Goal: Task Accomplishment & Management: Complete application form

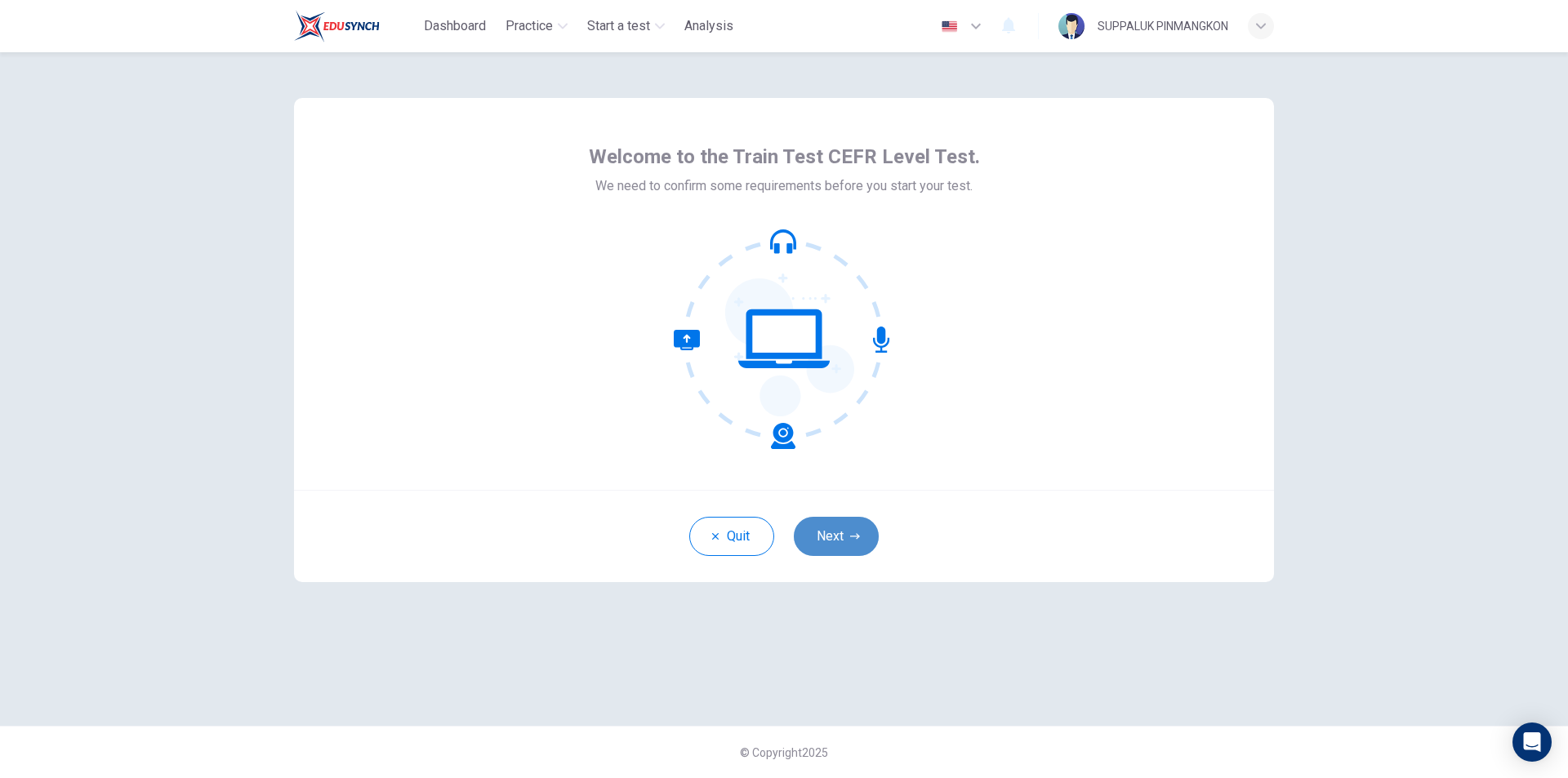
click at [846, 533] on button "Next" at bounding box center [836, 536] width 85 height 39
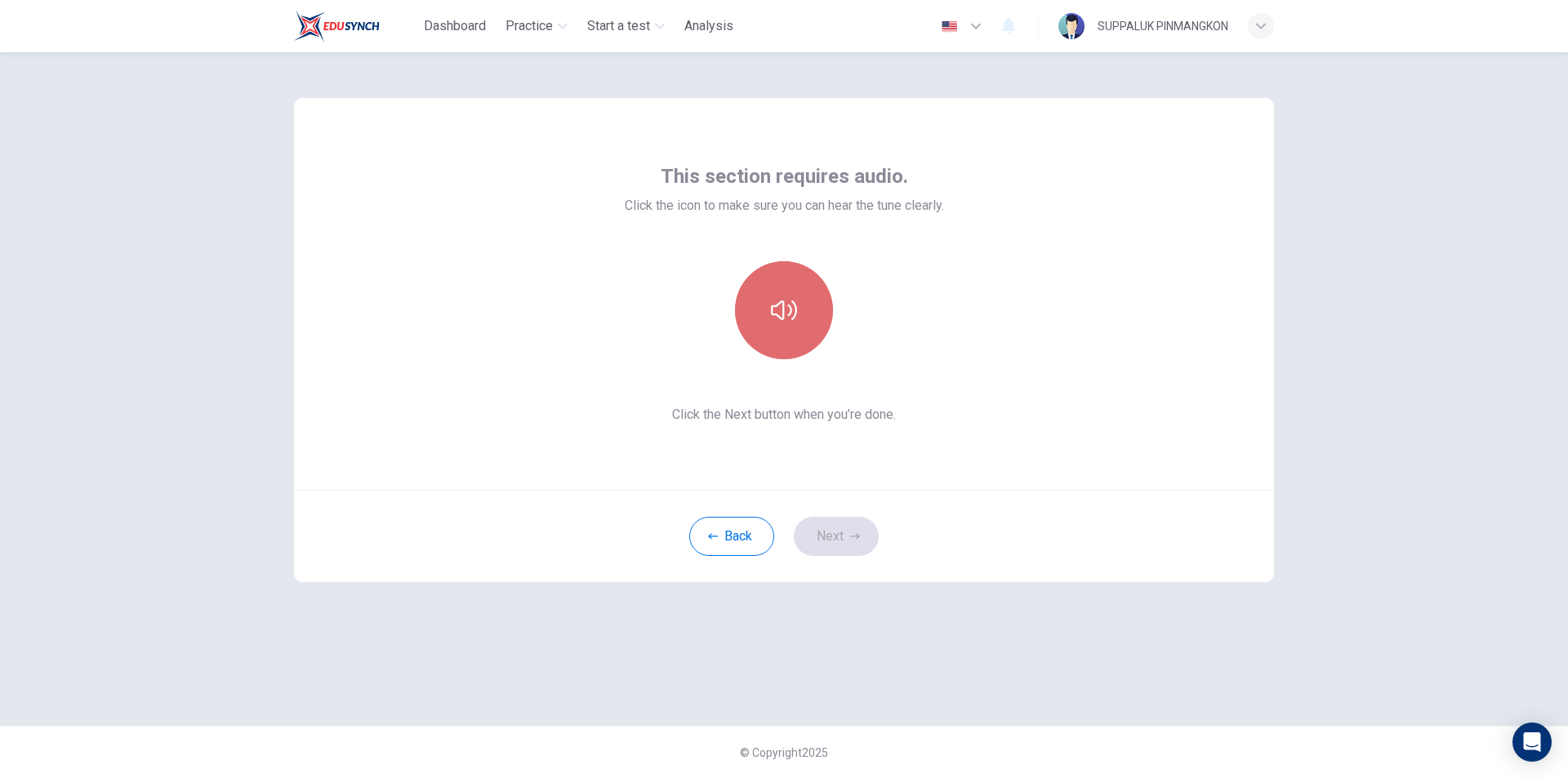
click at [806, 319] on button "button" at bounding box center [784, 311] width 98 height 98
click at [847, 544] on button "Next" at bounding box center [836, 536] width 85 height 39
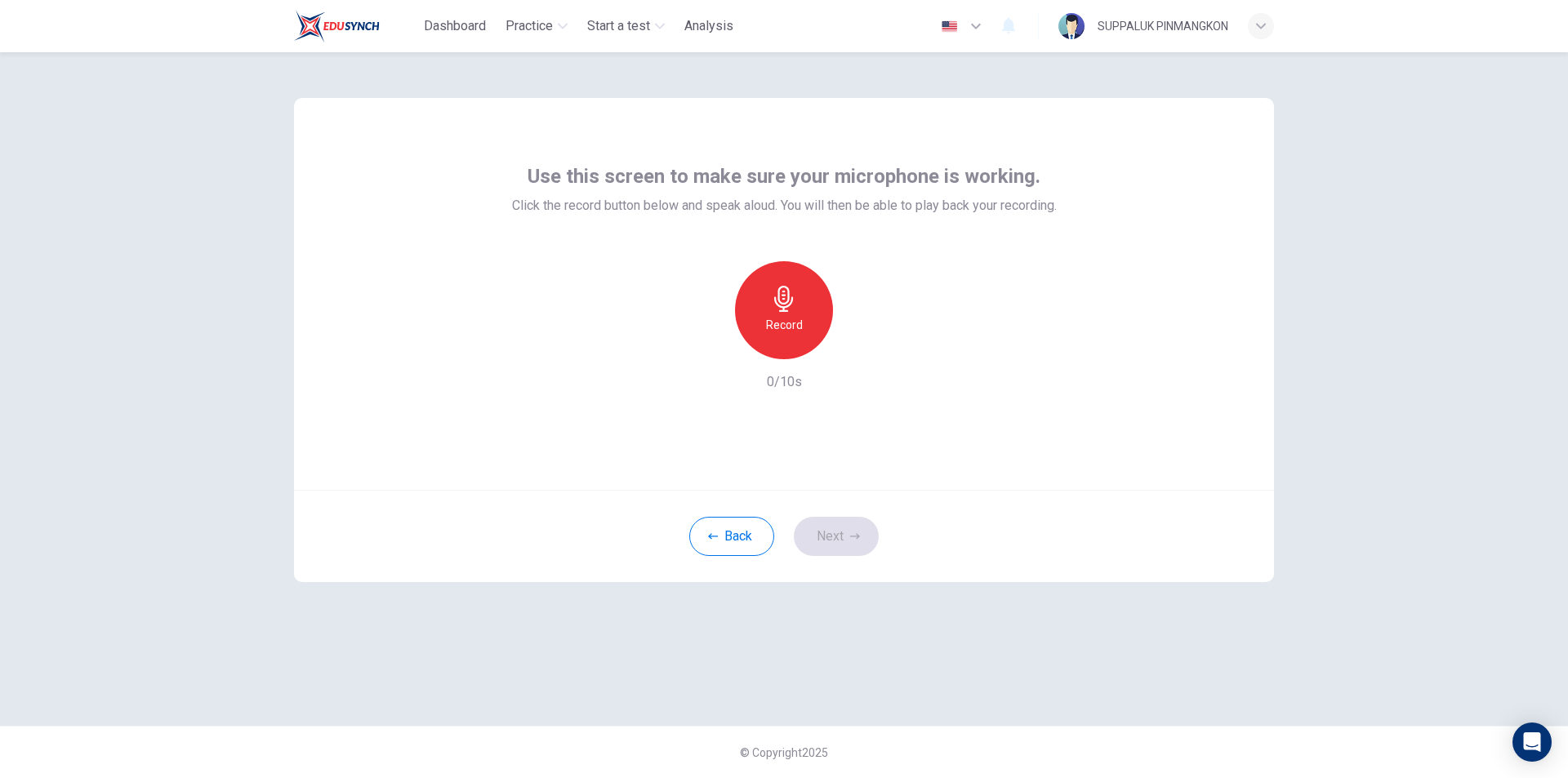
click at [793, 309] on icon "button" at bounding box center [783, 298] width 26 height 26
click at [851, 345] on icon "button" at bounding box center [859, 346] width 17 height 17
click at [861, 535] on button "Next" at bounding box center [836, 536] width 85 height 39
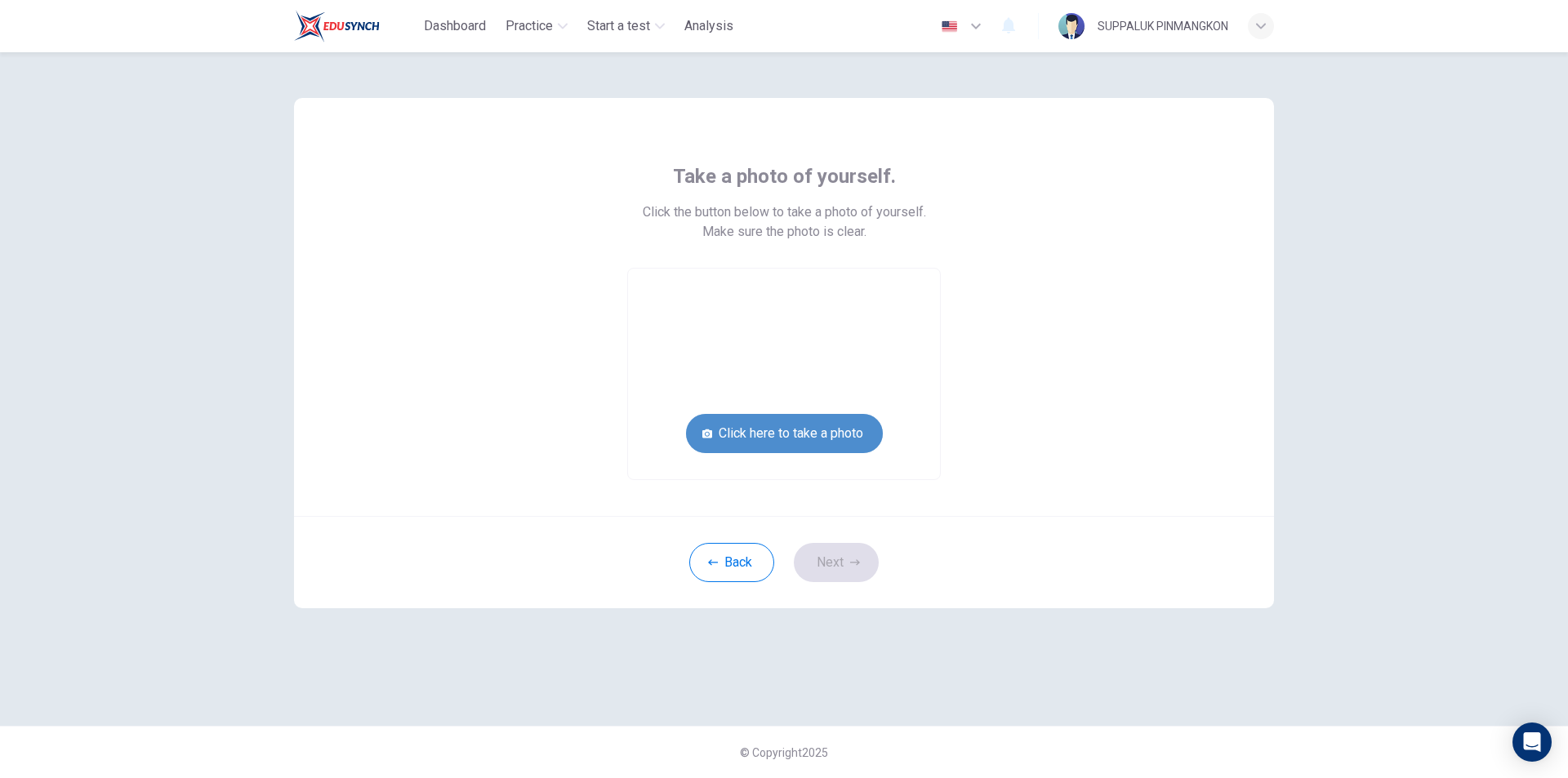
click at [848, 438] on button "Click here to take a photo" at bounding box center [784, 433] width 197 height 39
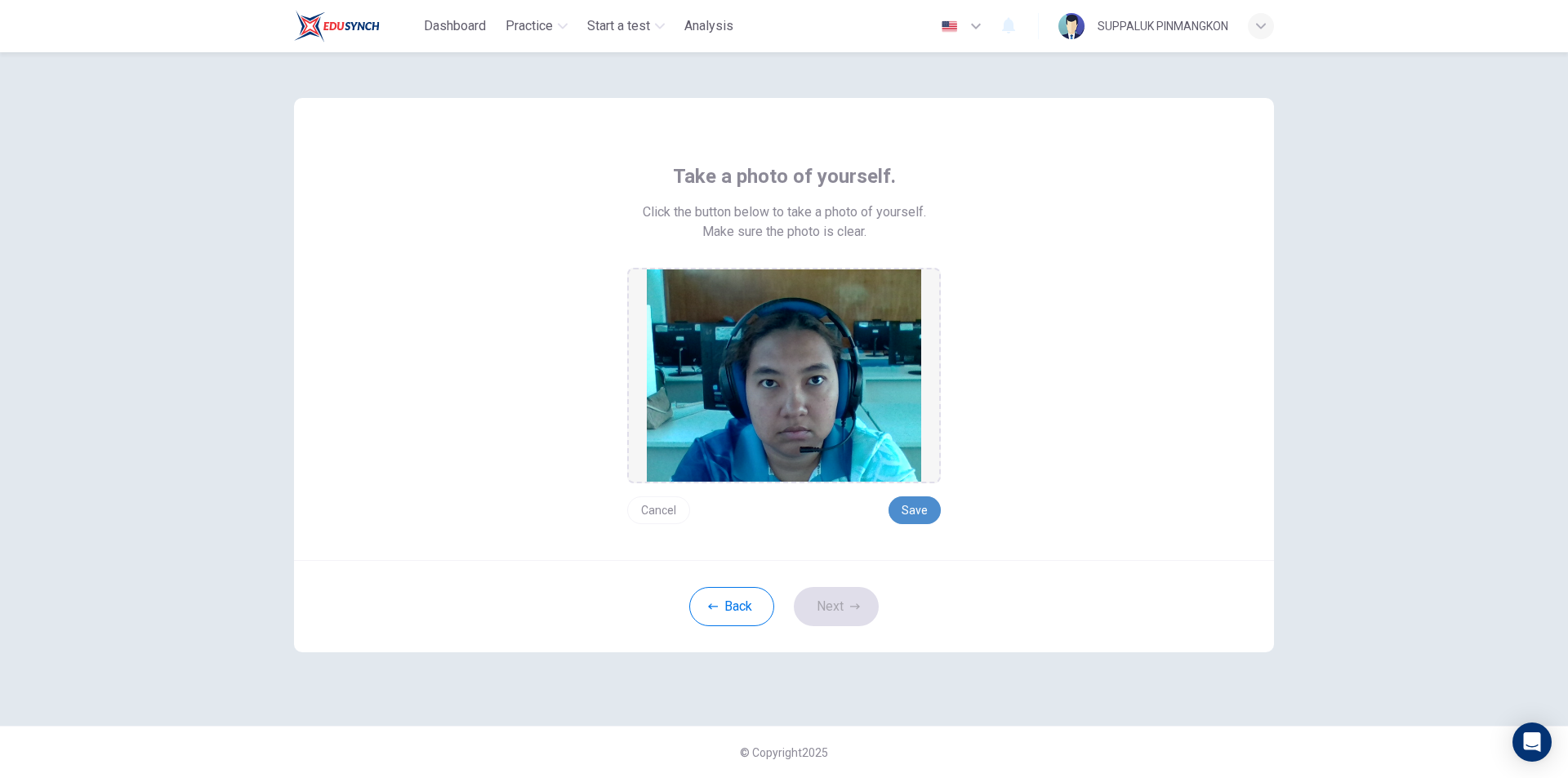
click at [918, 511] on button "Save" at bounding box center [914, 510] width 52 height 27
click at [834, 615] on button "Next" at bounding box center [836, 606] width 85 height 39
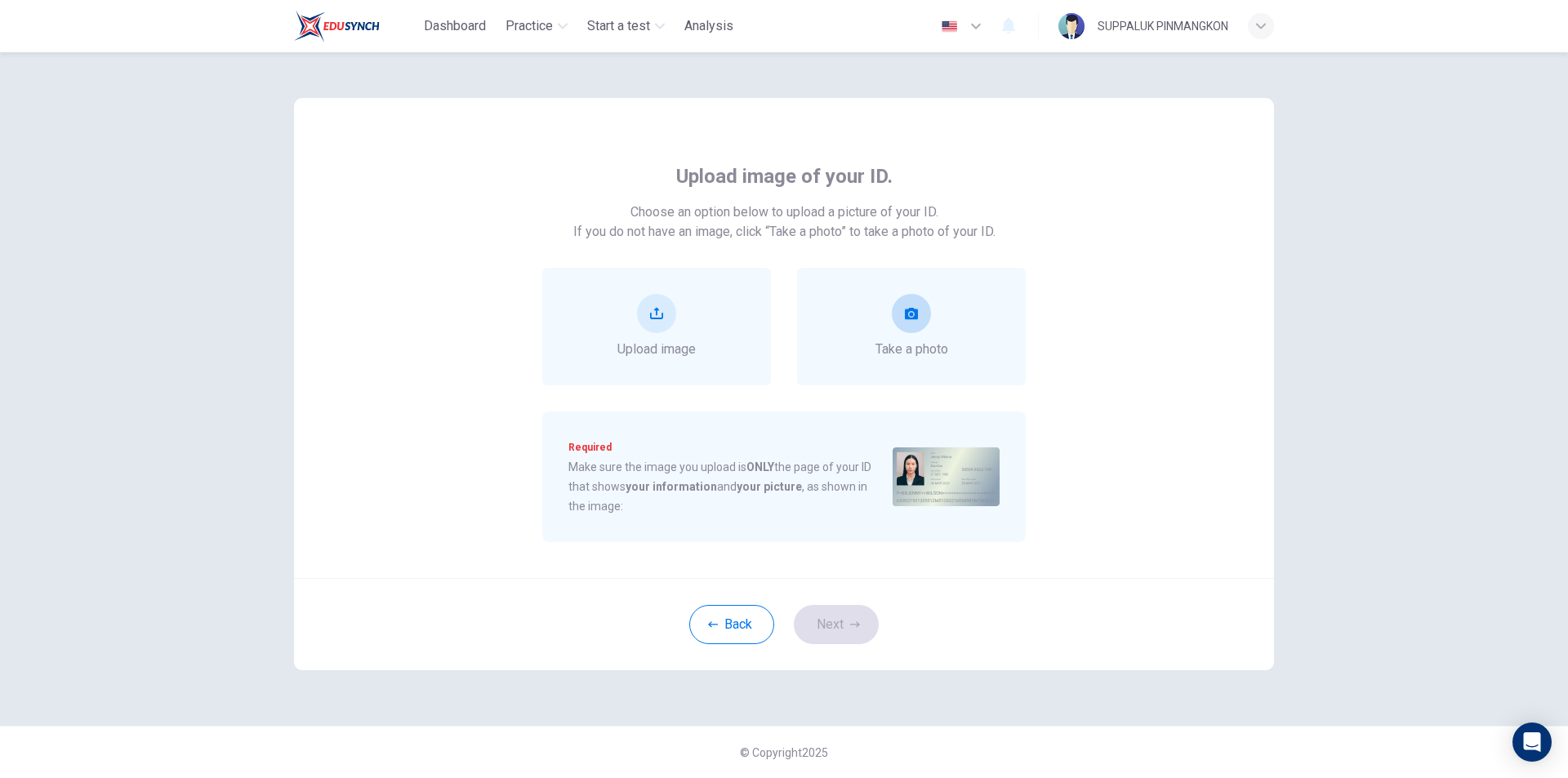
click at [909, 318] on icon "take photo" at bounding box center [911, 314] width 13 height 12
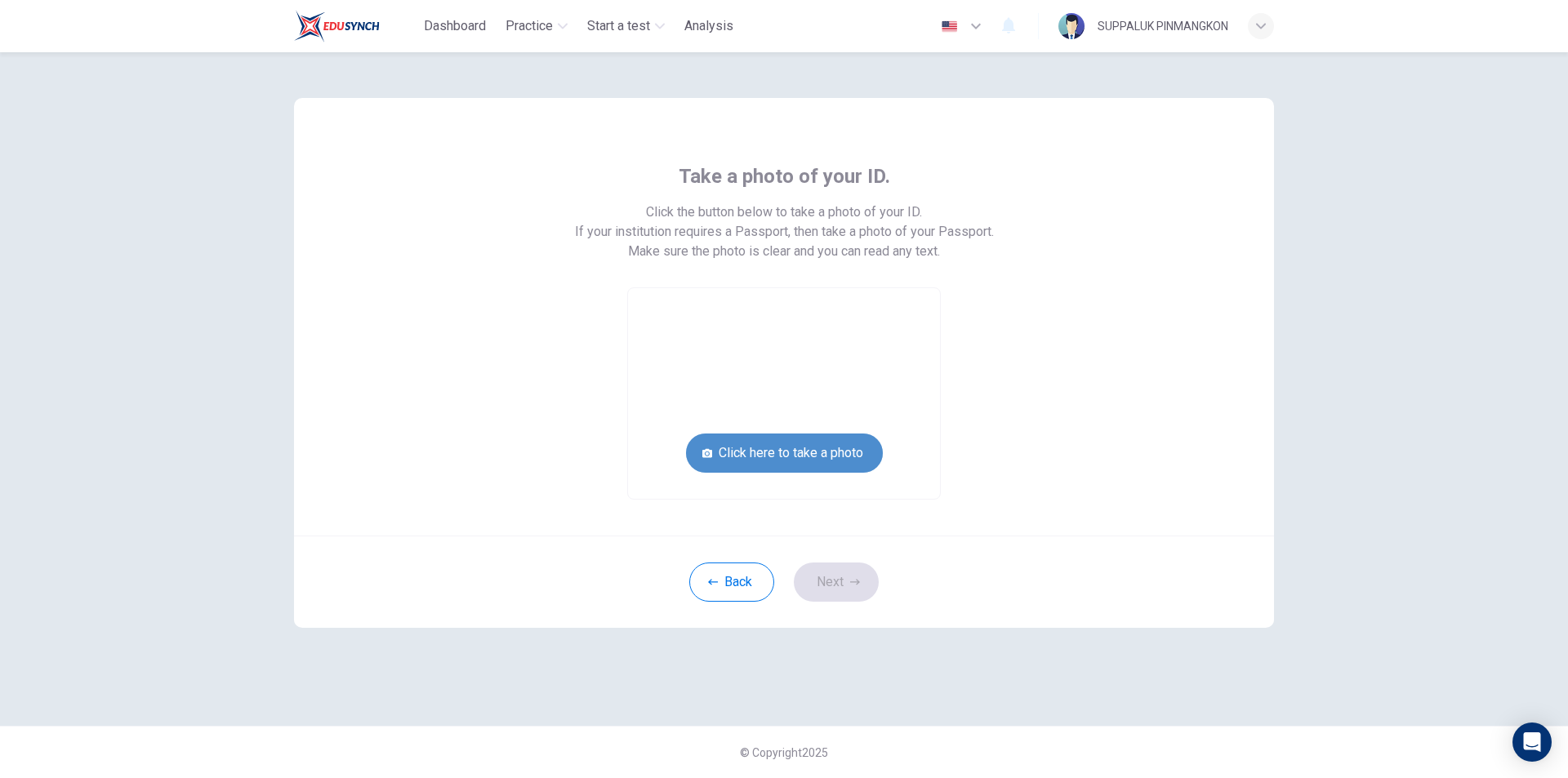
click at [848, 456] on button "Click here to take a photo" at bounding box center [784, 453] width 197 height 39
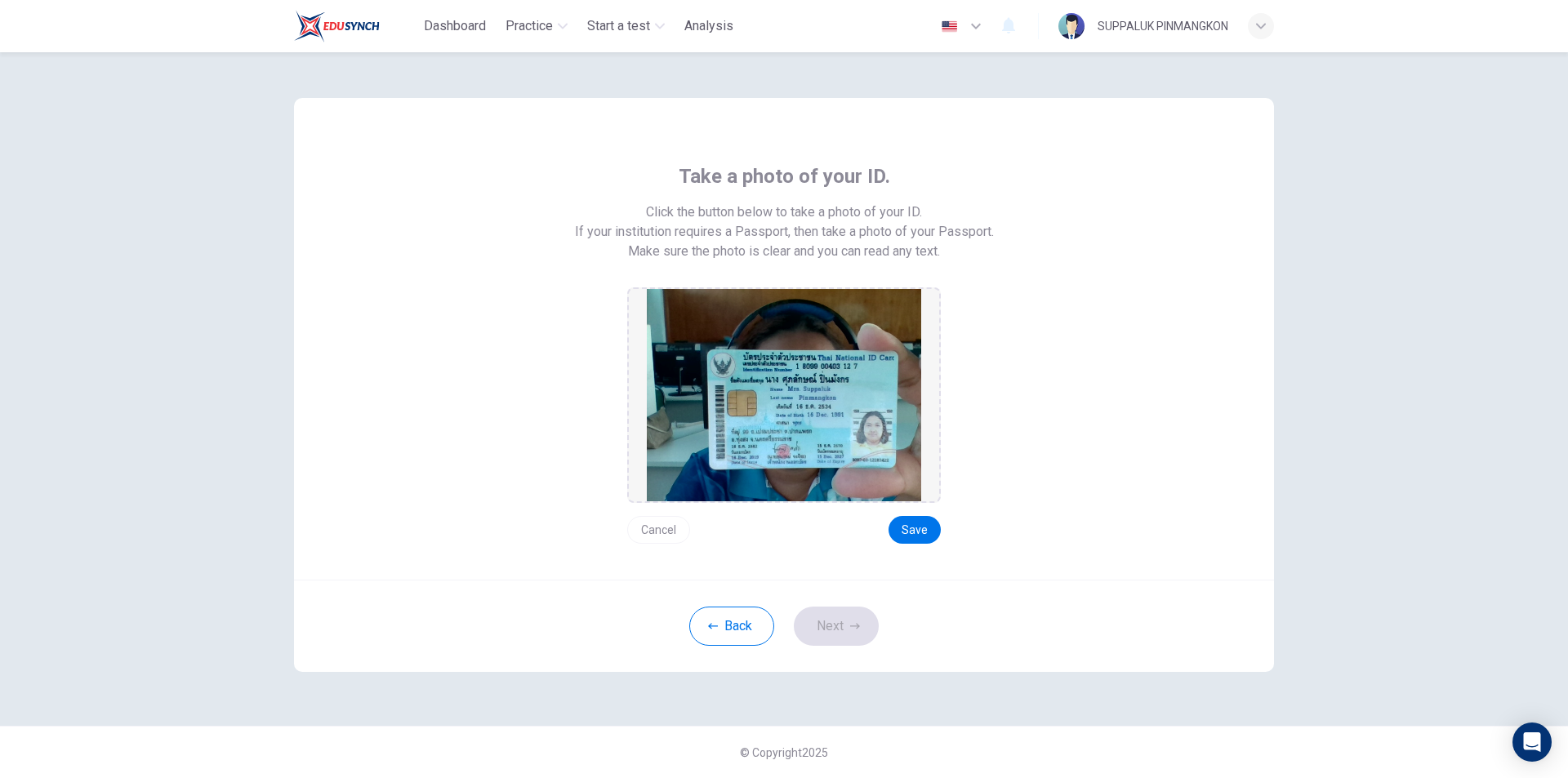
click at [677, 539] on button "Cancel" at bounding box center [659, 529] width 63 height 27
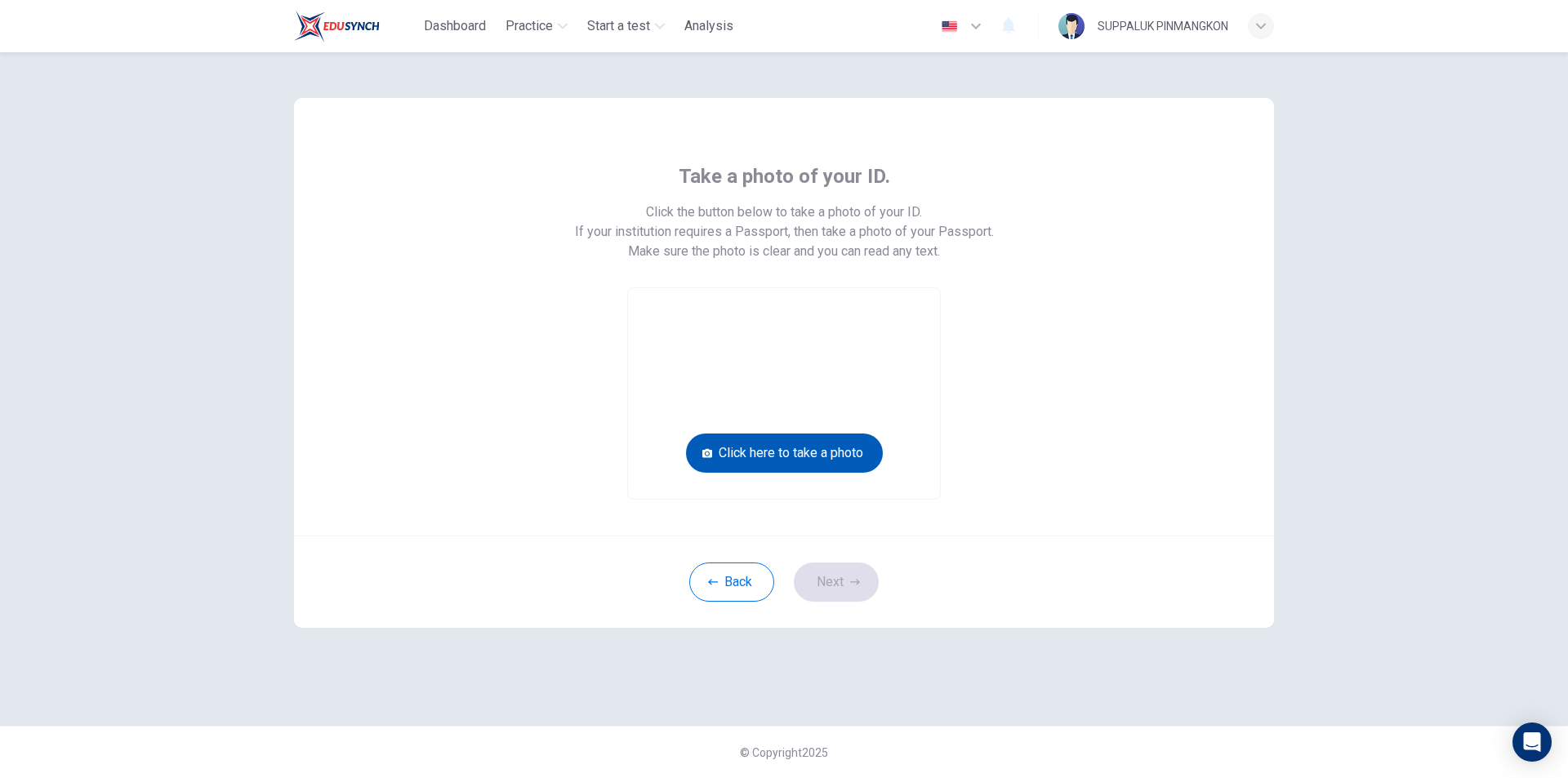
click at [845, 463] on button "Click here to take a photo" at bounding box center [784, 453] width 197 height 39
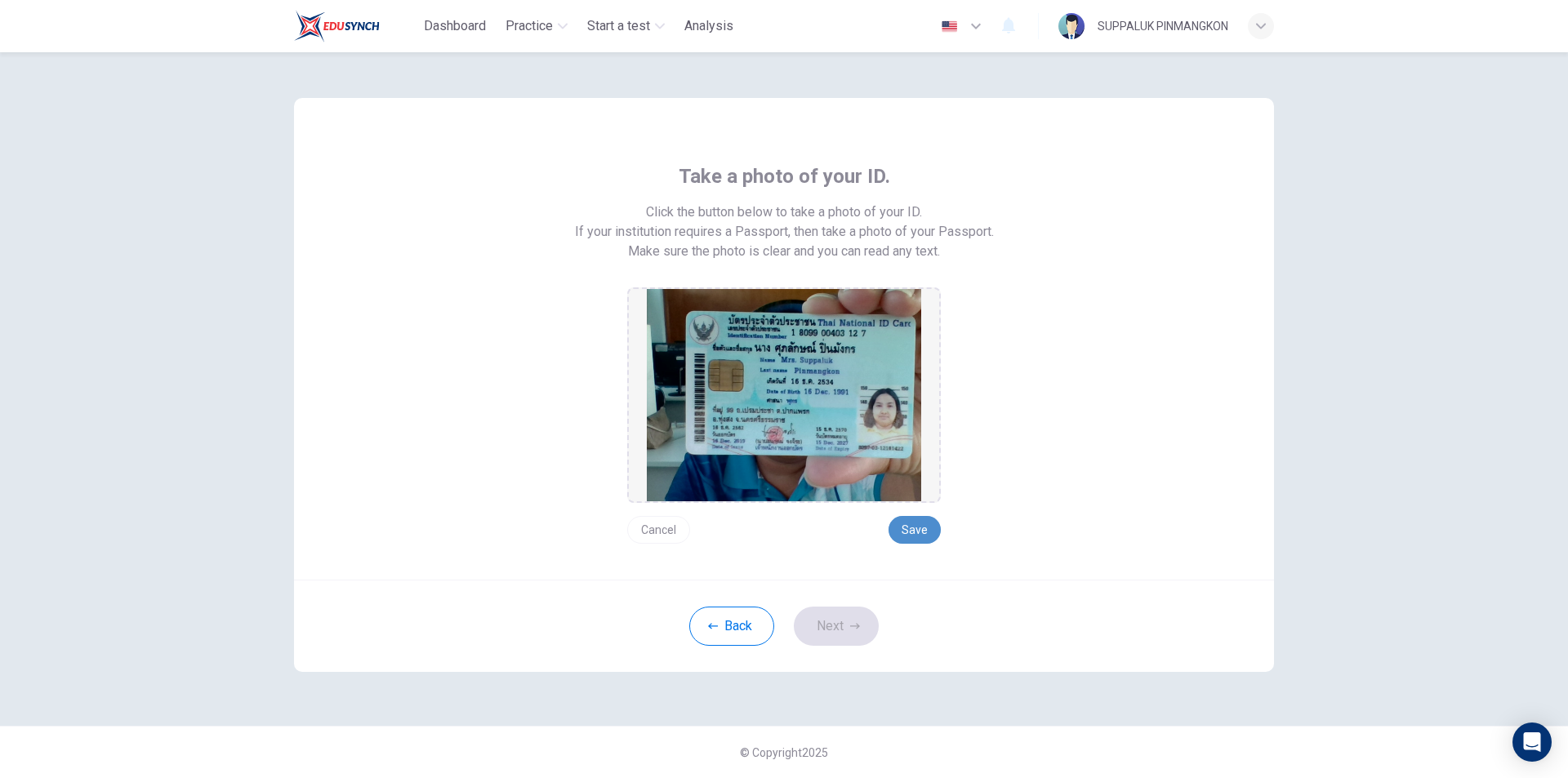
click at [926, 536] on button "Save" at bounding box center [914, 529] width 52 height 27
click at [747, 638] on button "Back" at bounding box center [732, 625] width 85 height 39
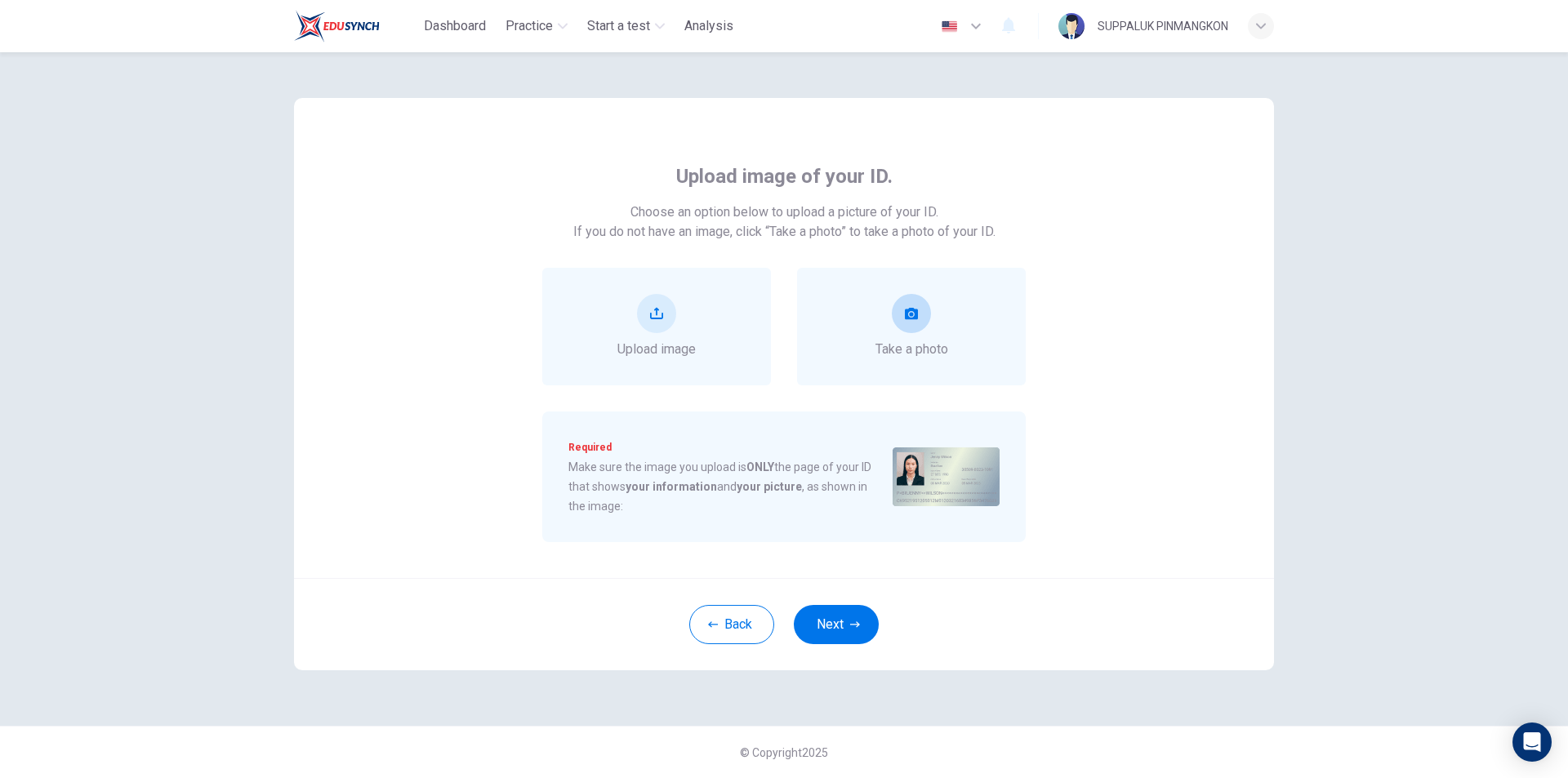
click at [882, 339] on div "Take a photo" at bounding box center [911, 326] width 72 height 66
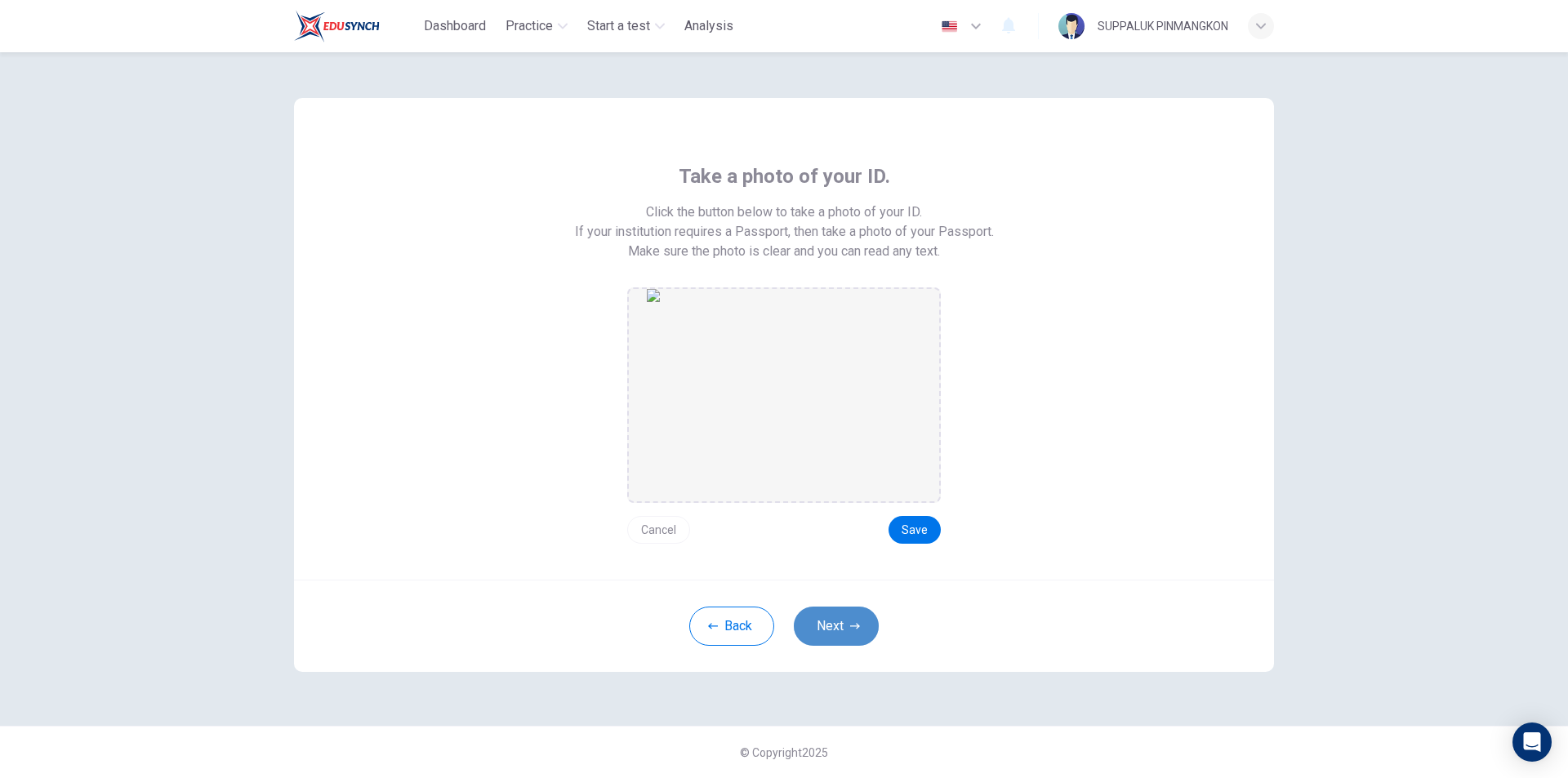
click at [855, 628] on icon "button" at bounding box center [855, 626] width 10 height 10
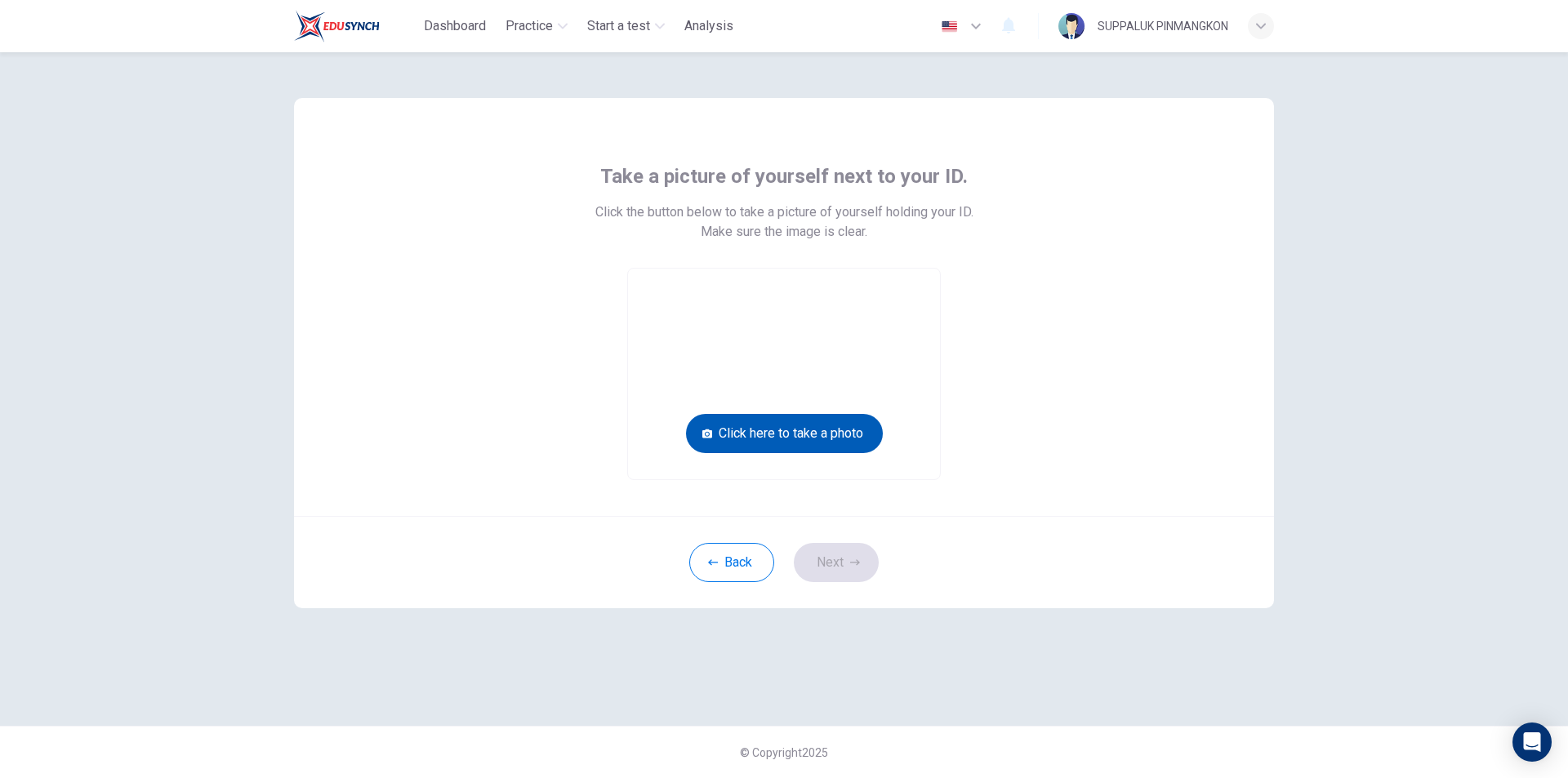
click at [819, 440] on button "Click here to take a photo" at bounding box center [784, 433] width 197 height 39
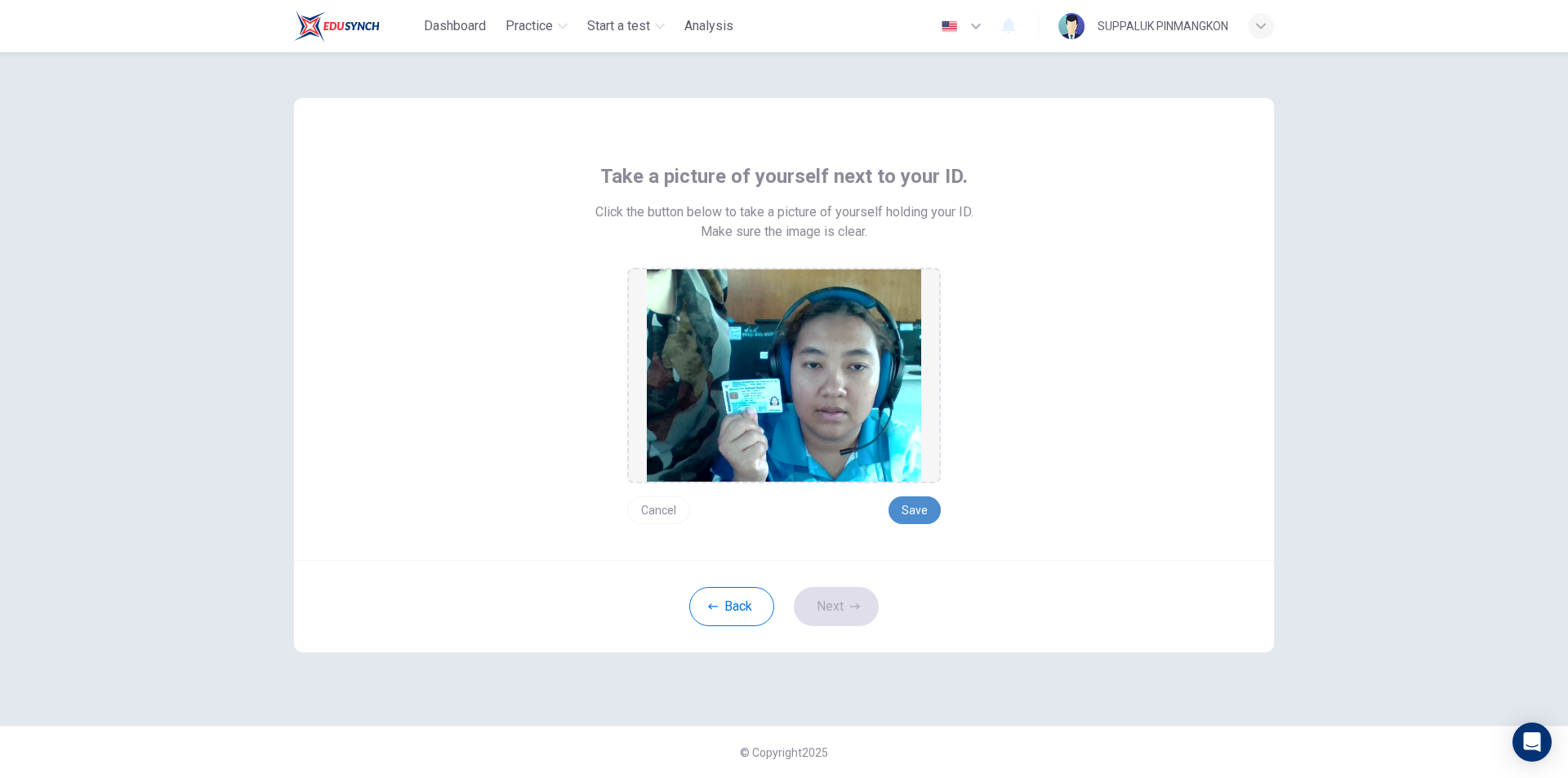
click at [904, 512] on button "Save" at bounding box center [914, 510] width 52 height 27
click at [826, 605] on button "Next" at bounding box center [836, 606] width 85 height 39
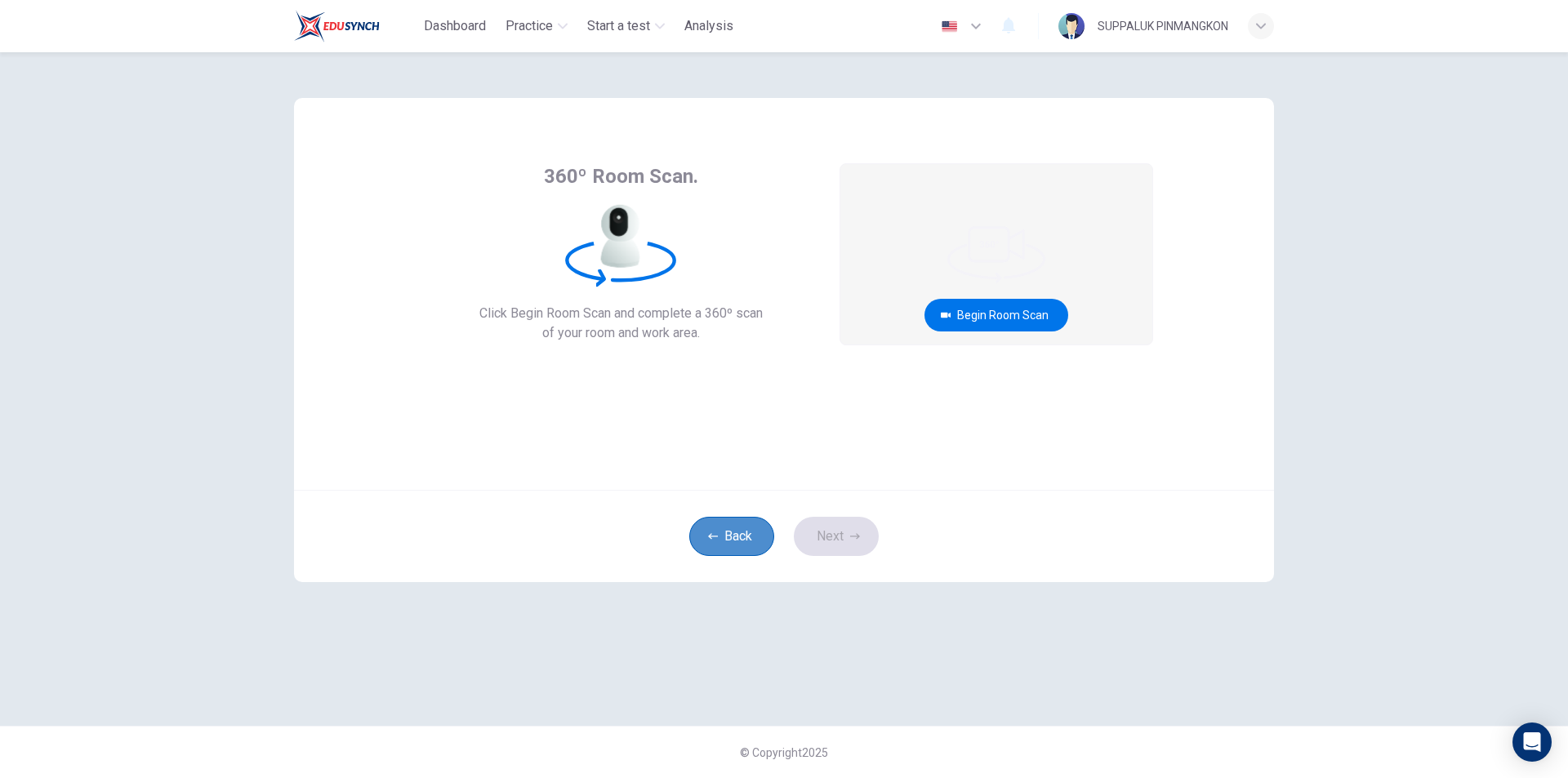
click at [740, 536] on button "Back" at bounding box center [732, 536] width 85 height 39
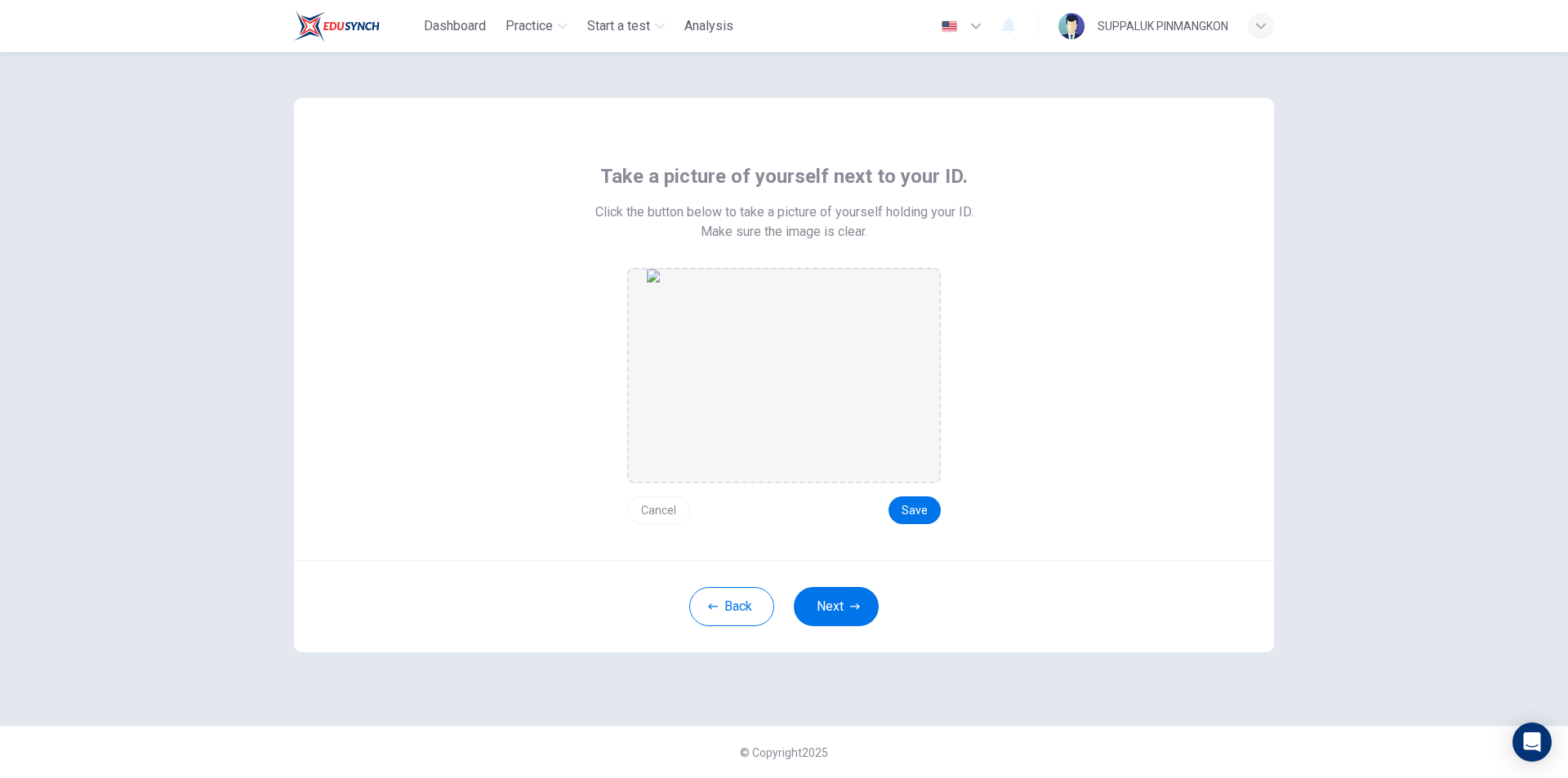
click at [678, 510] on button "Cancel" at bounding box center [659, 510] width 63 height 27
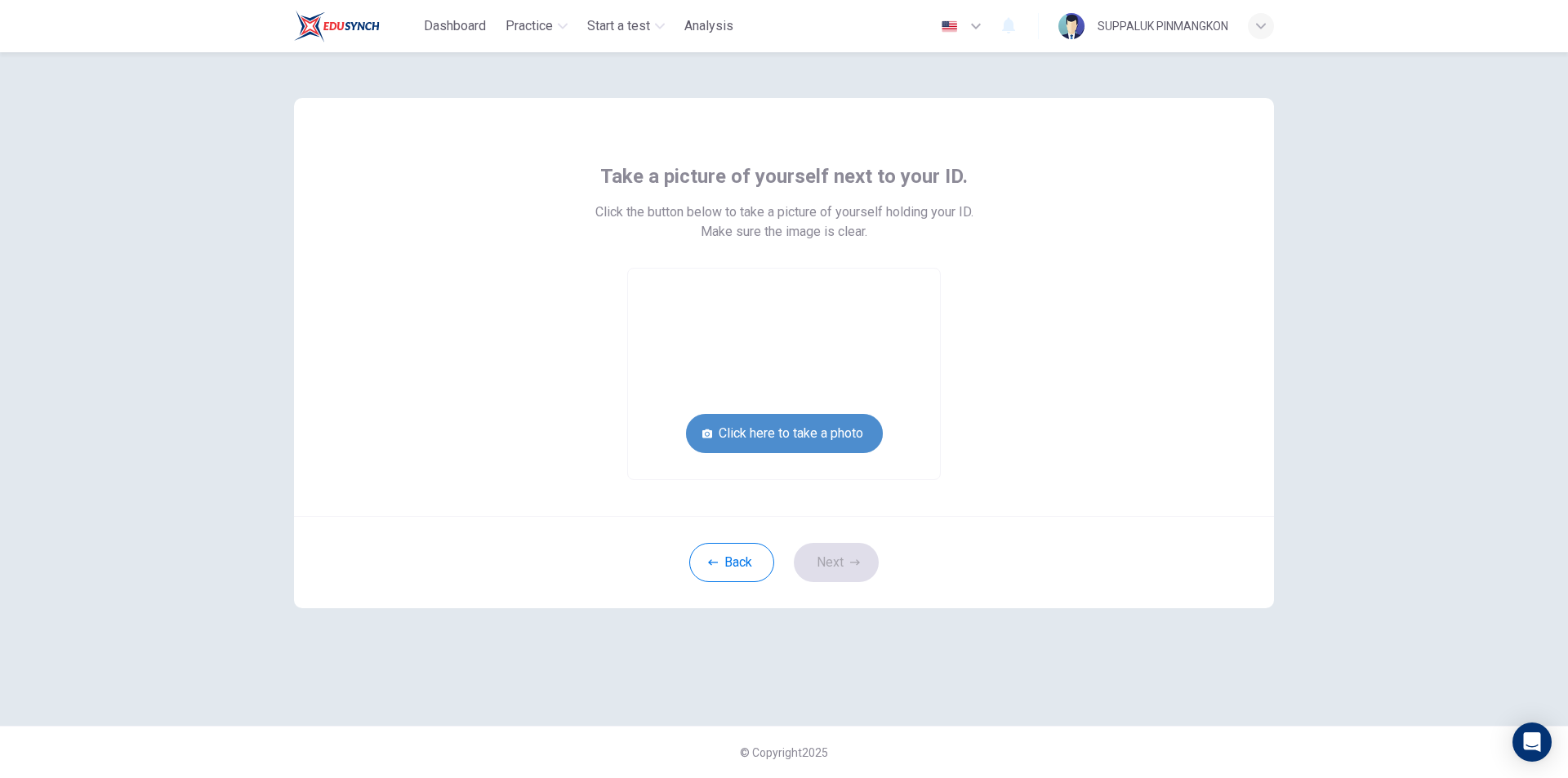
click at [865, 433] on button "Click here to take a photo" at bounding box center [784, 433] width 197 height 39
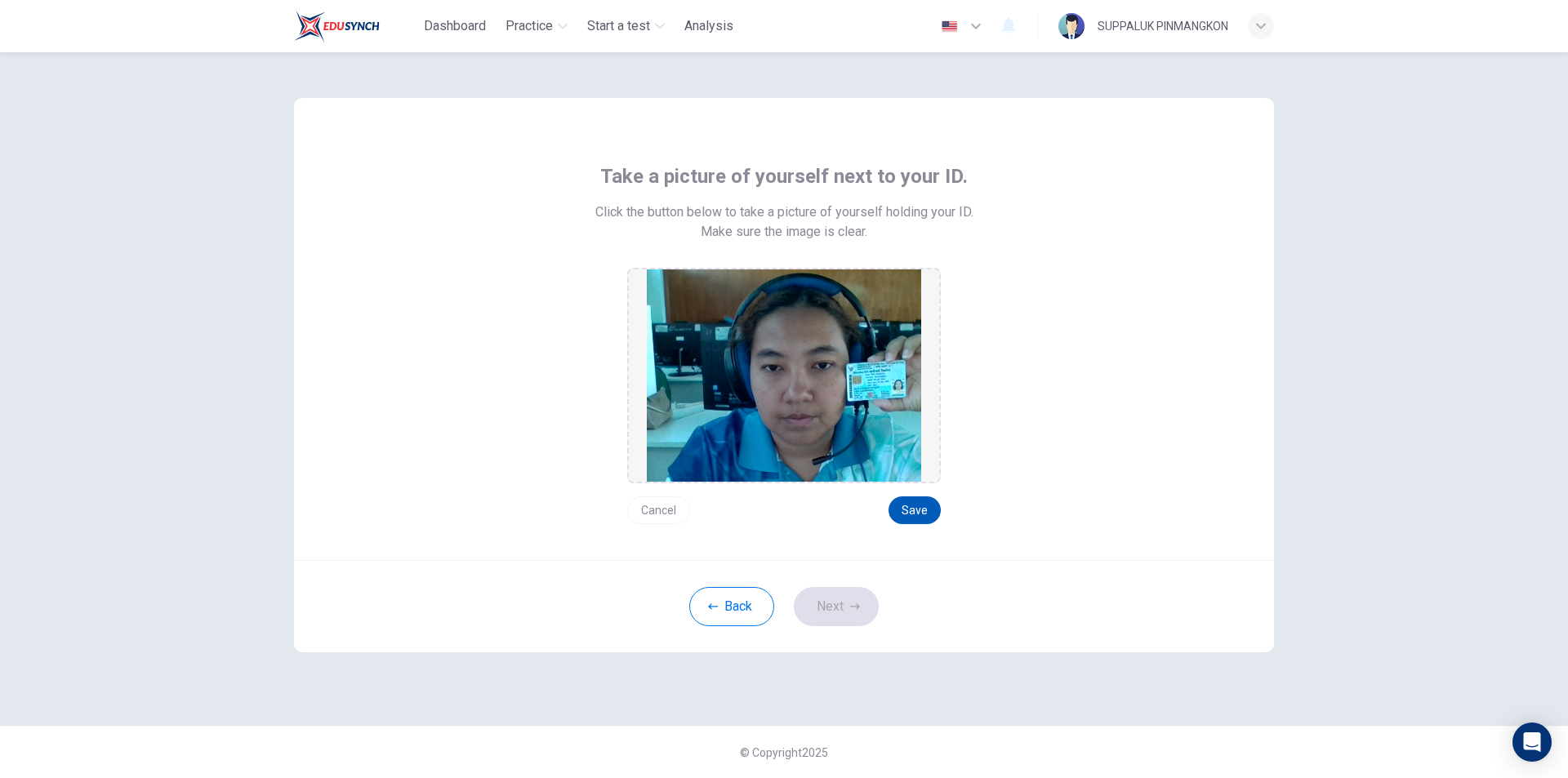
click at [906, 509] on button "Save" at bounding box center [914, 510] width 52 height 27
click at [845, 603] on button "Next" at bounding box center [836, 606] width 85 height 39
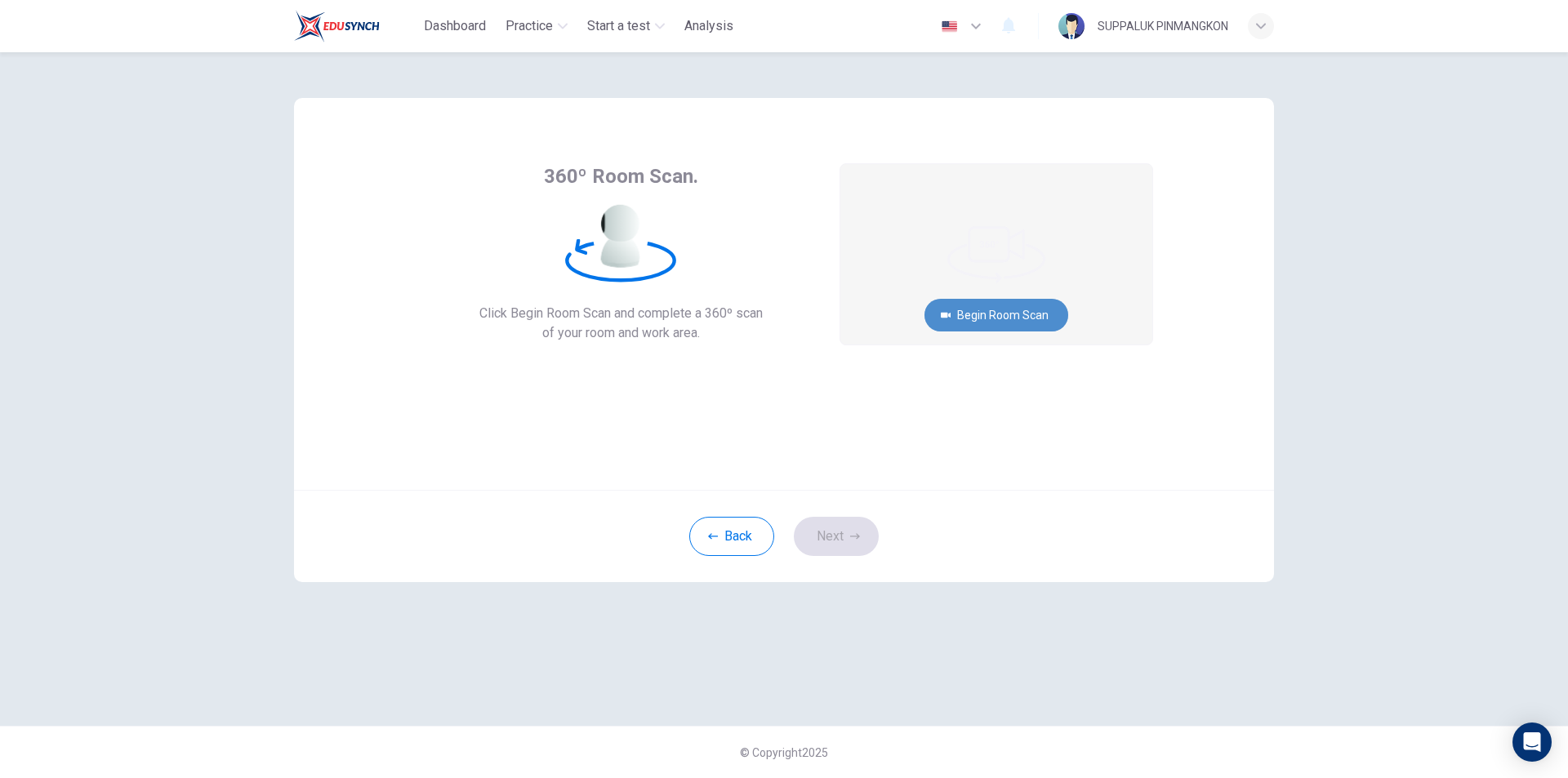
click at [1014, 315] on button "Begin Room Scan" at bounding box center [996, 315] width 144 height 32
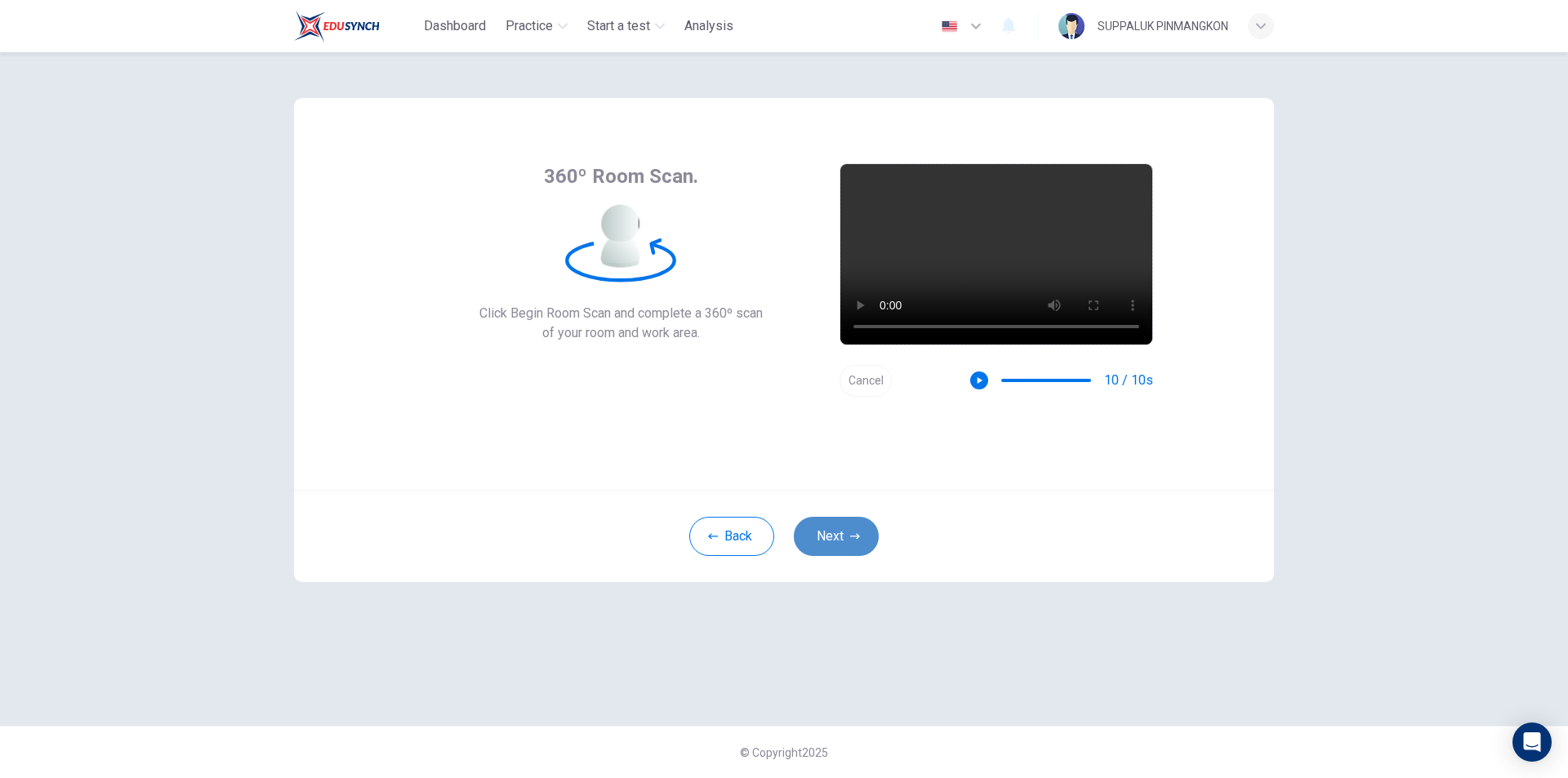
click at [839, 546] on button "Next" at bounding box center [836, 536] width 85 height 39
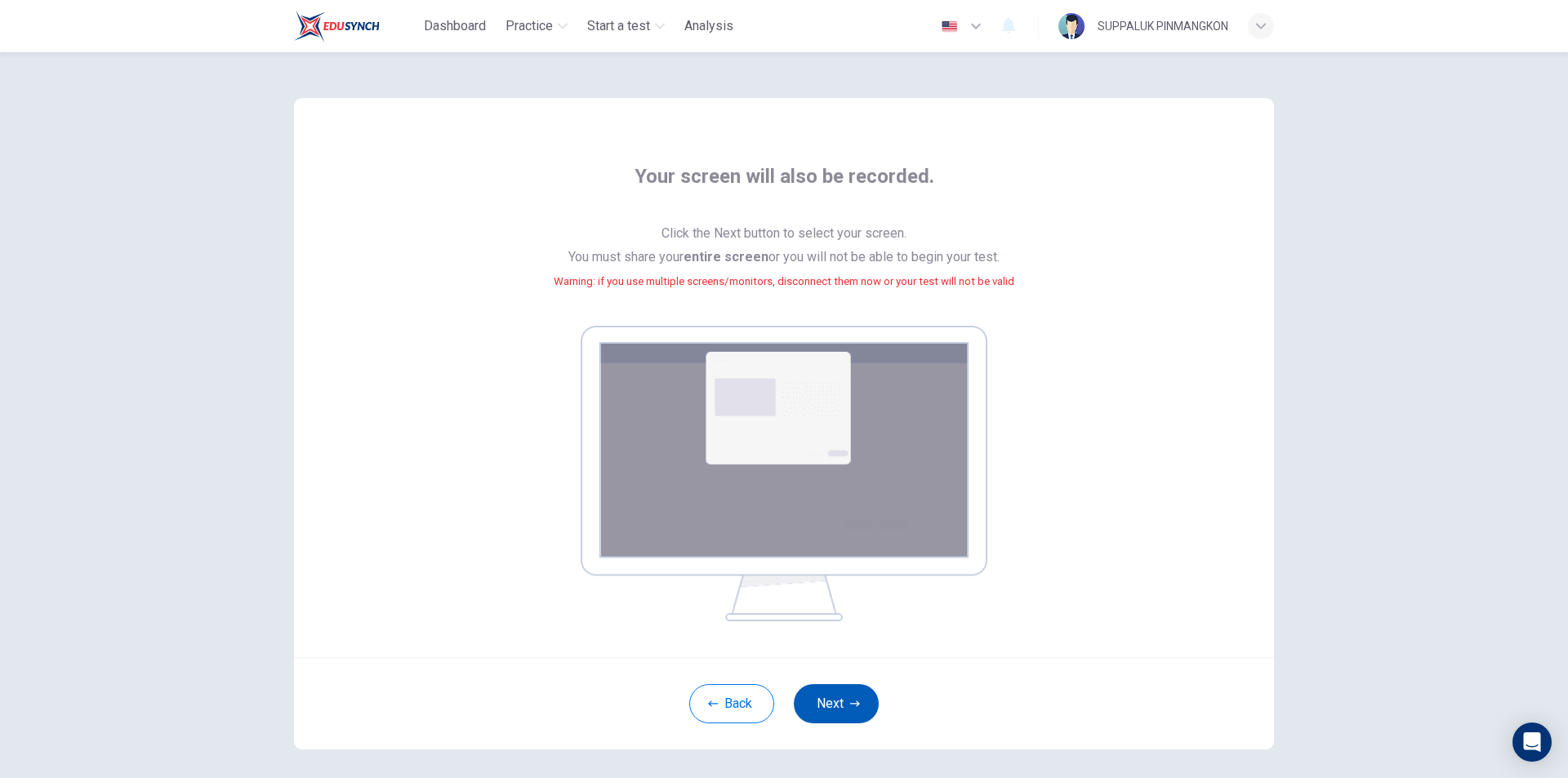
click at [850, 713] on button "Next" at bounding box center [836, 703] width 85 height 39
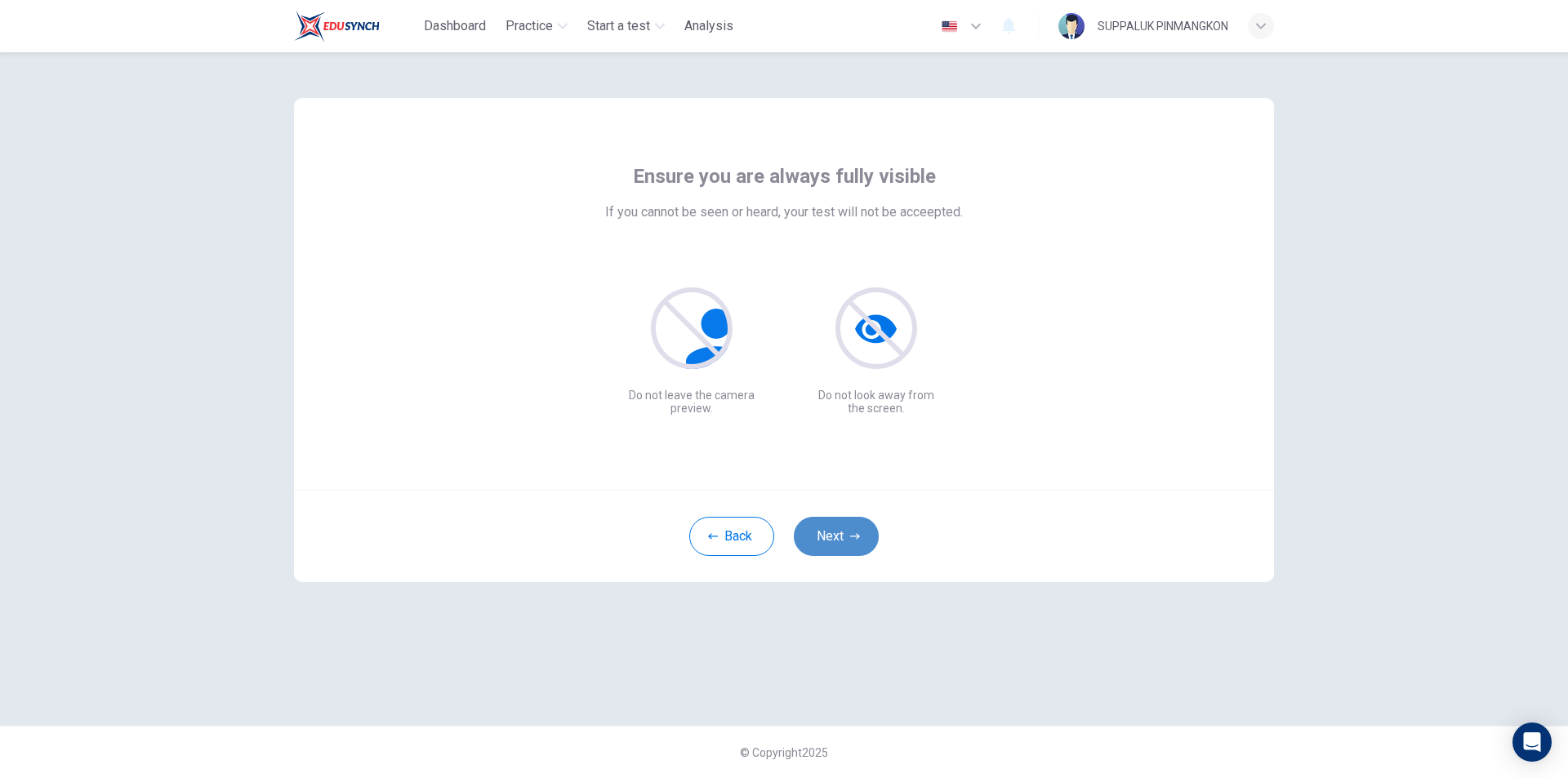
click at [840, 541] on button "Next" at bounding box center [836, 536] width 85 height 39
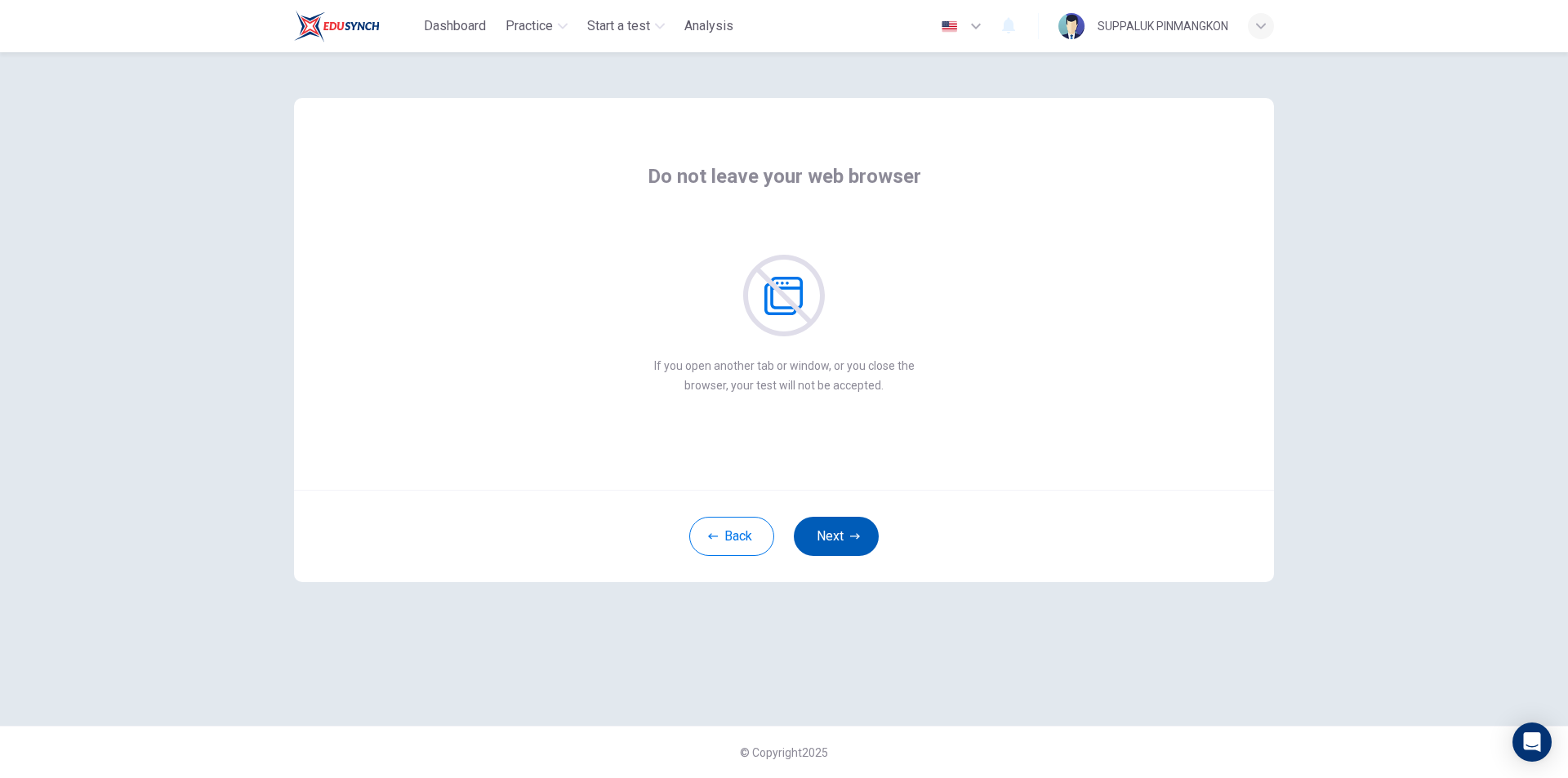
click at [838, 538] on button "Next" at bounding box center [836, 536] width 85 height 39
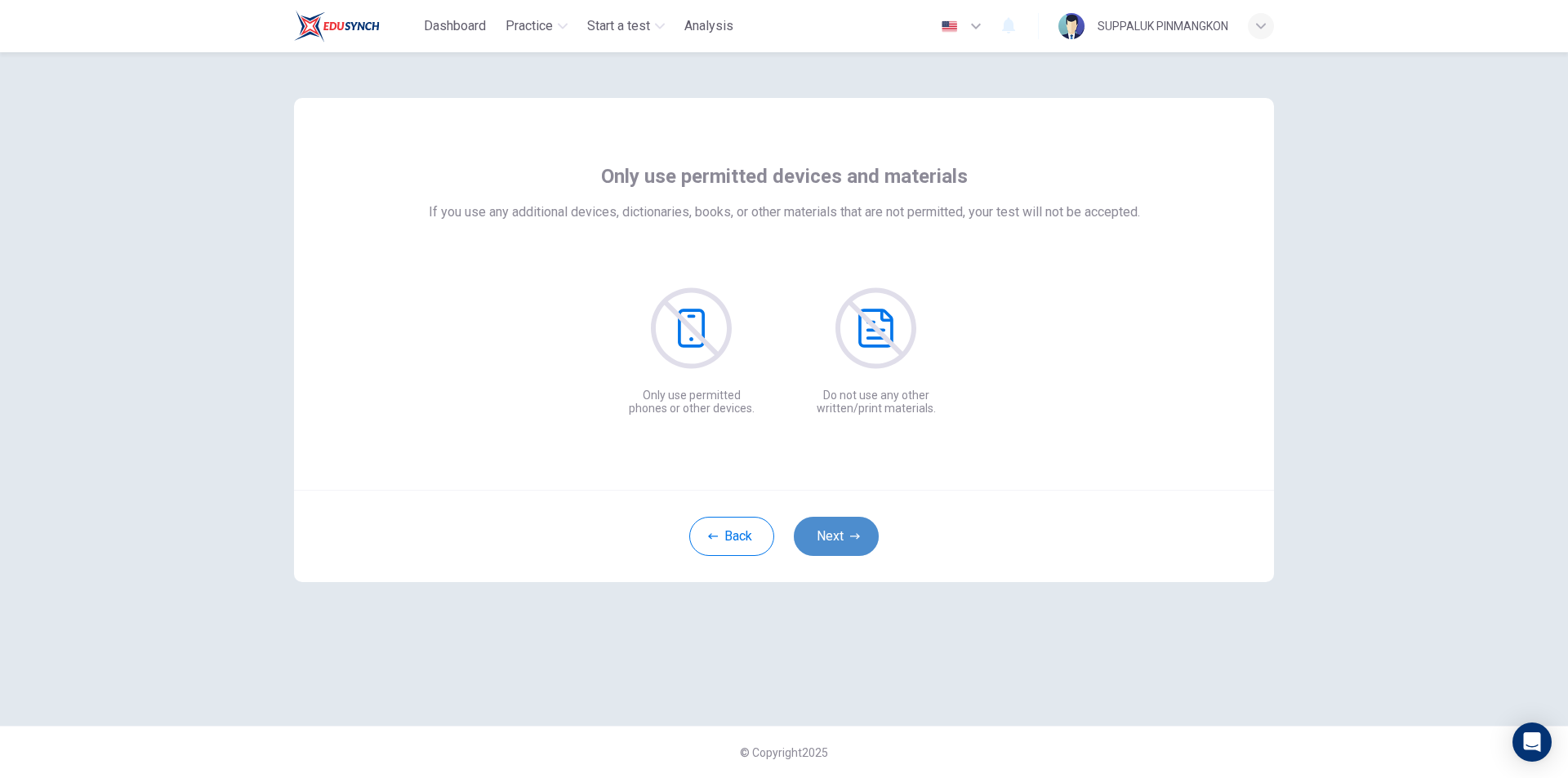
click at [847, 536] on button "Next" at bounding box center [836, 536] width 85 height 39
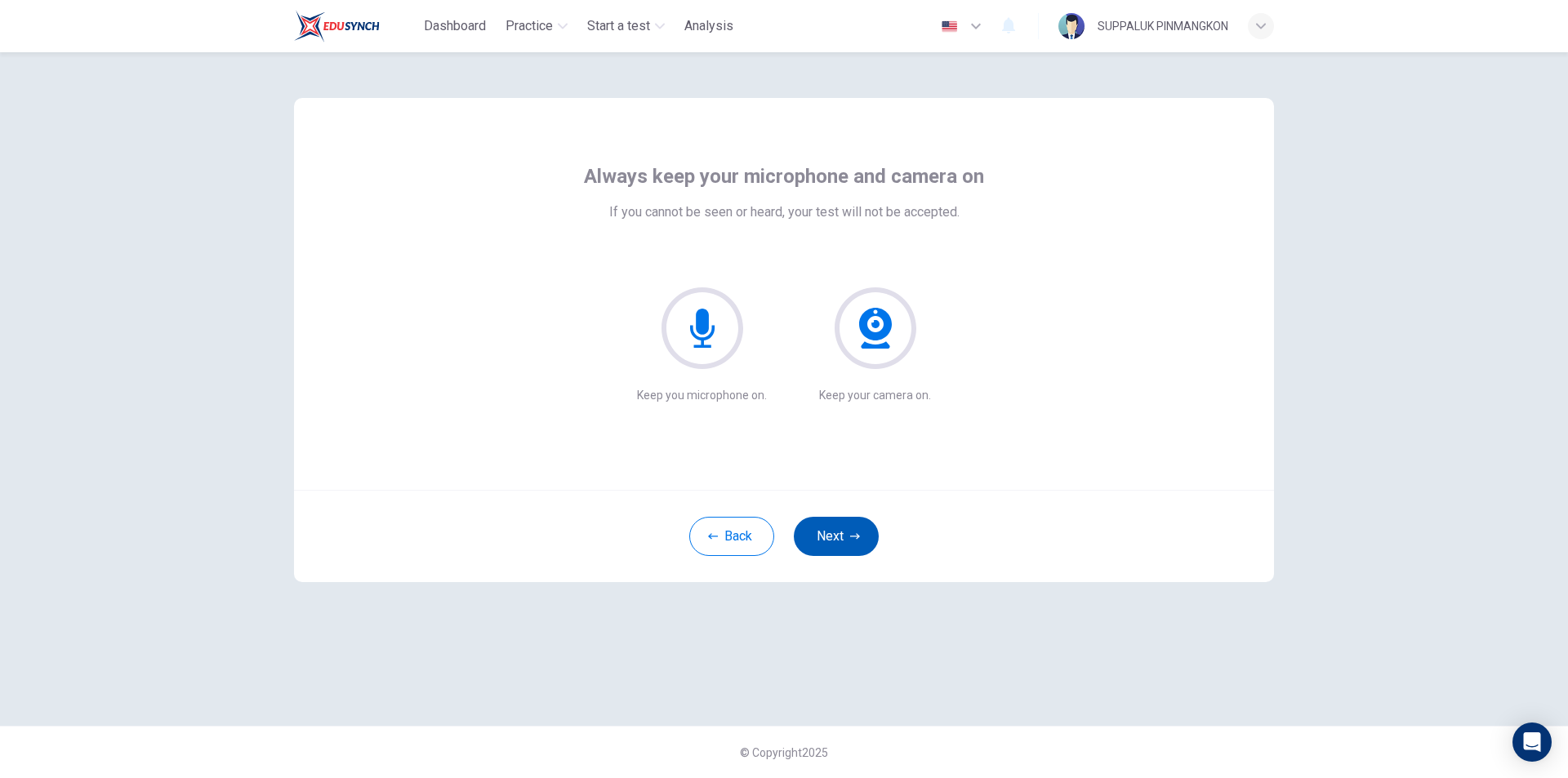
click at [842, 536] on button "Next" at bounding box center [836, 536] width 85 height 39
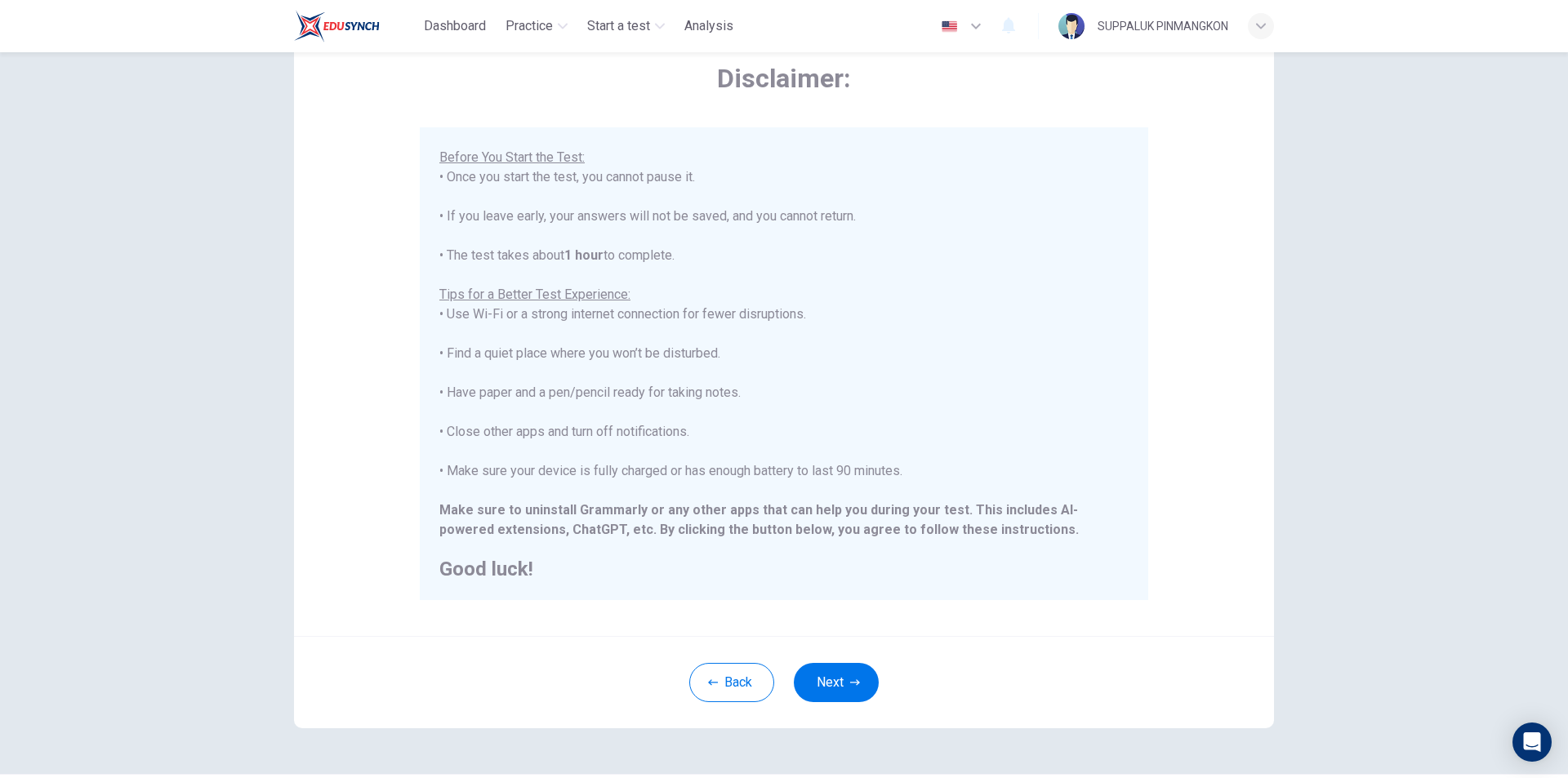
scroll to position [130, 0]
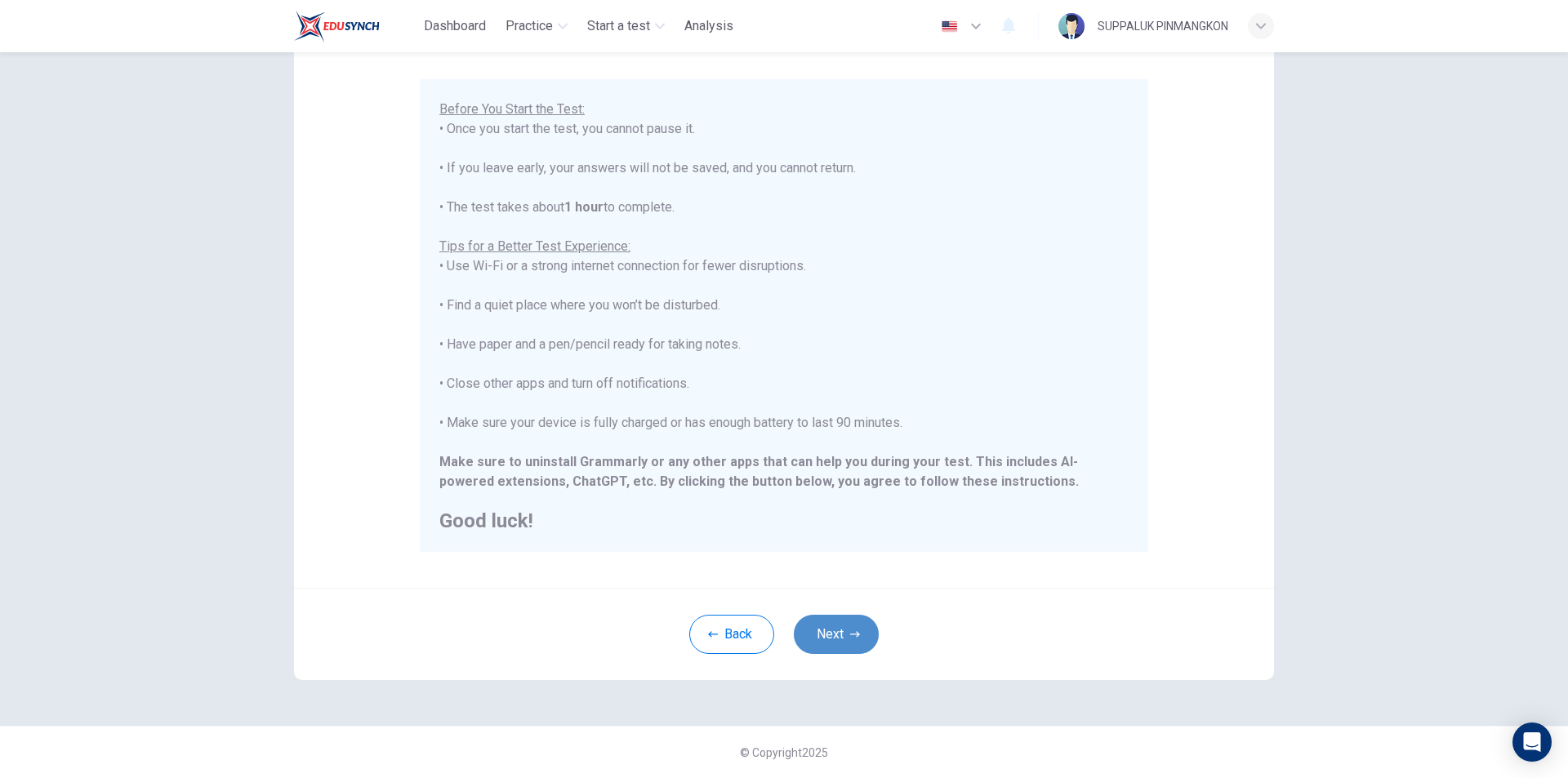
click at [850, 624] on button "Next" at bounding box center [836, 634] width 85 height 39
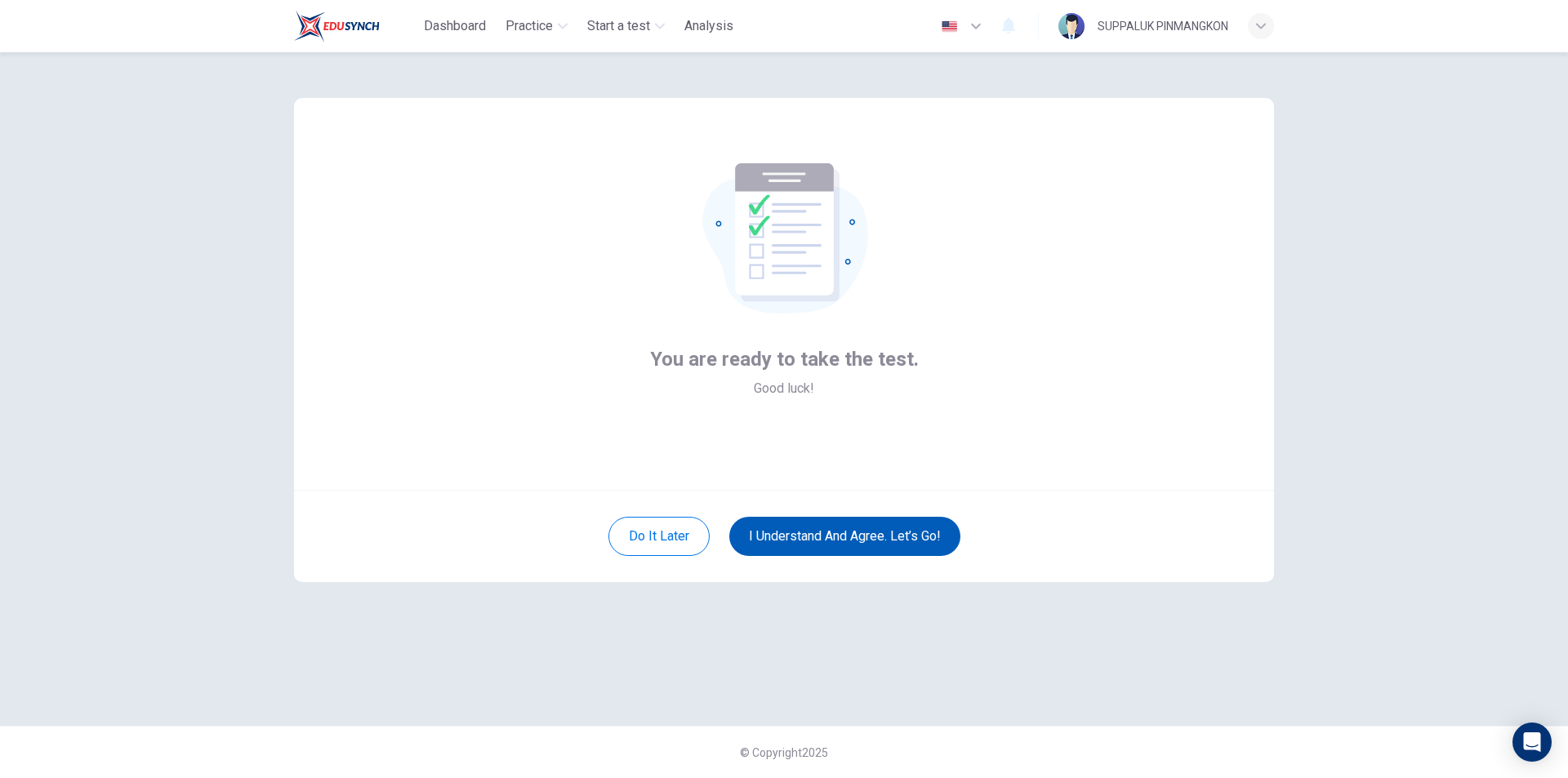
click at [891, 542] on button "I understand and agree. Let’s go!" at bounding box center [845, 536] width 231 height 39
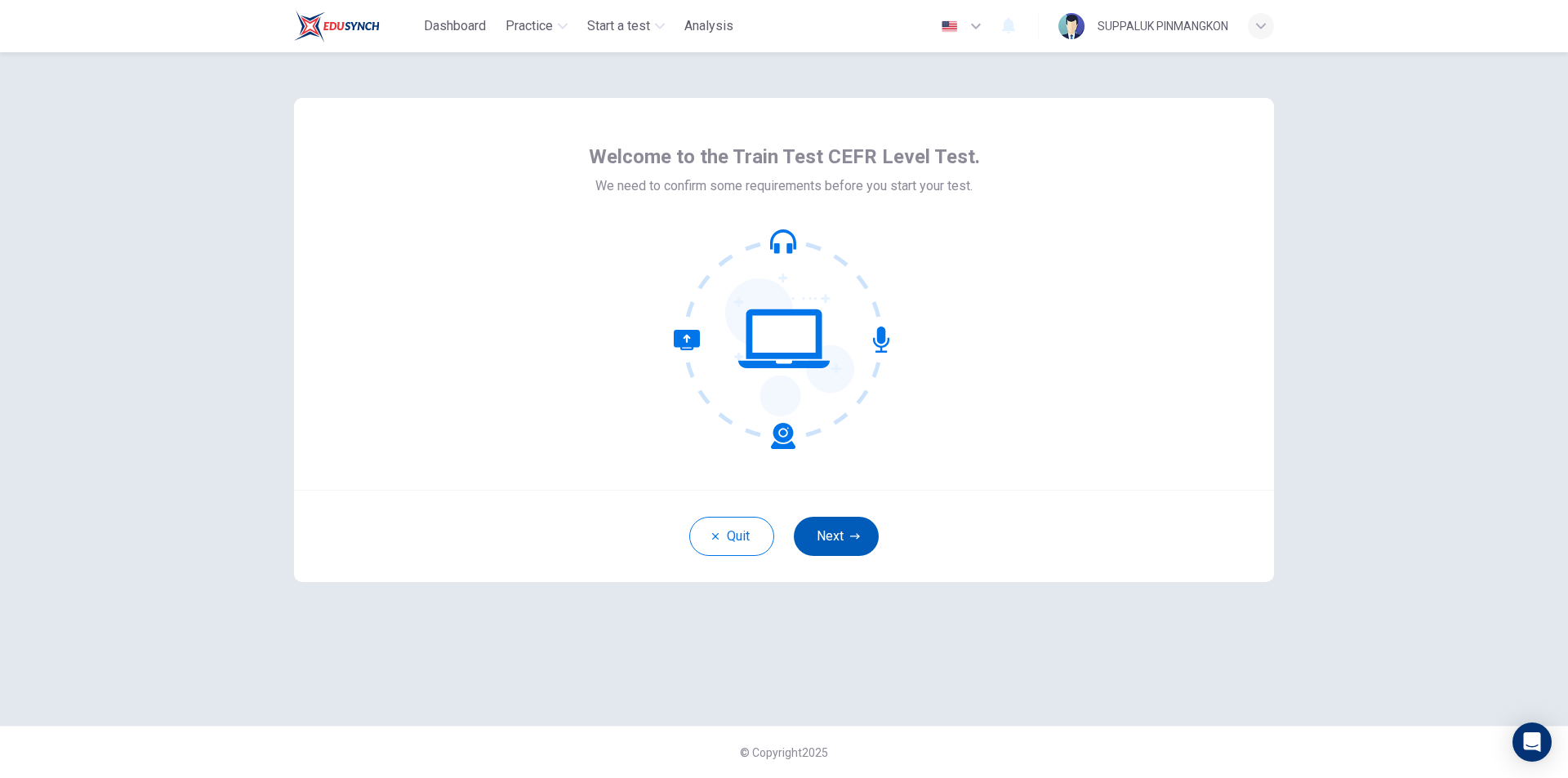
click at [851, 541] on icon "button" at bounding box center [855, 536] width 10 height 10
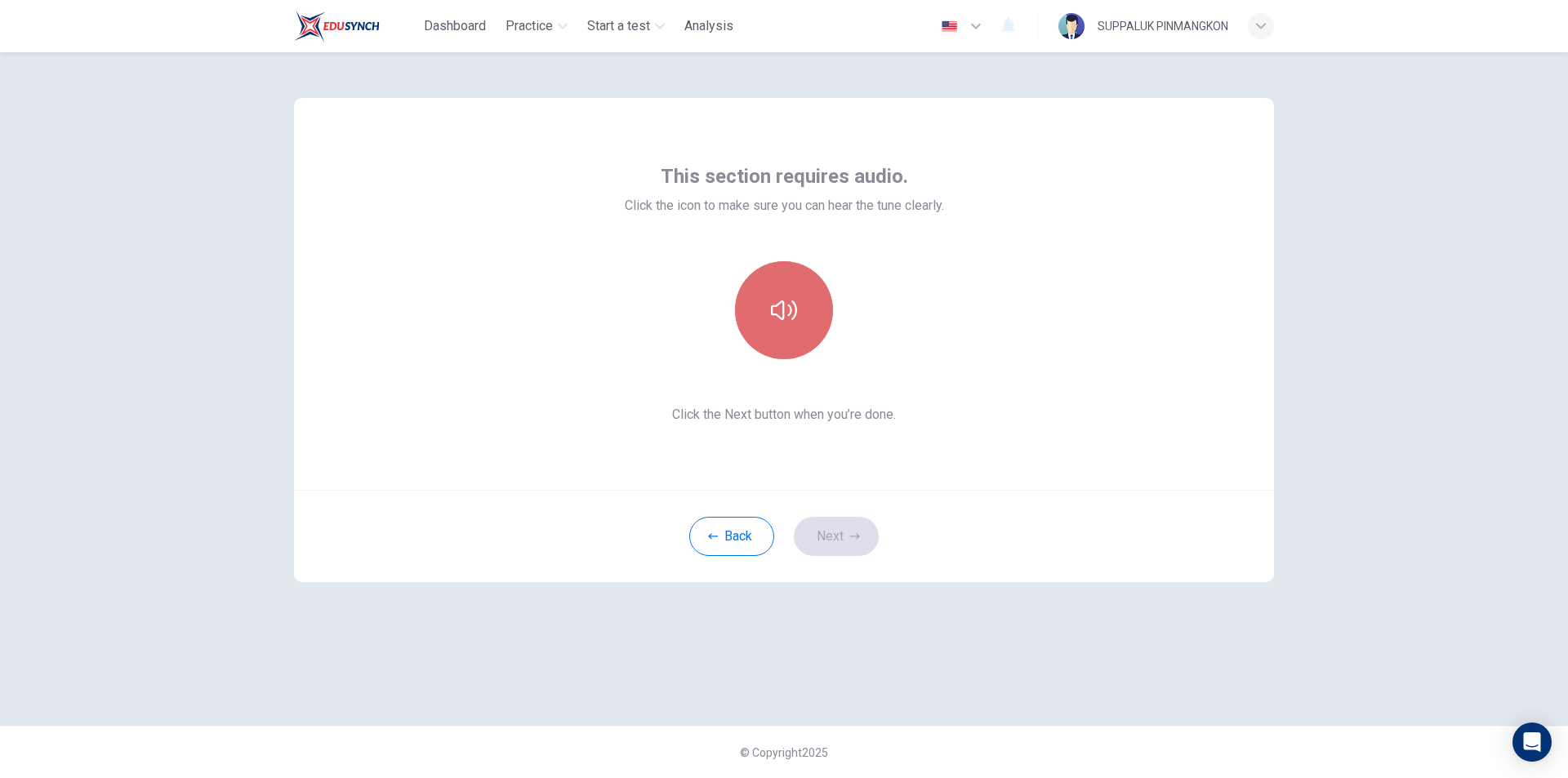
click at [801, 332] on button "button" at bounding box center [784, 311] width 98 height 98
click at [831, 539] on button "Next" at bounding box center [836, 536] width 85 height 39
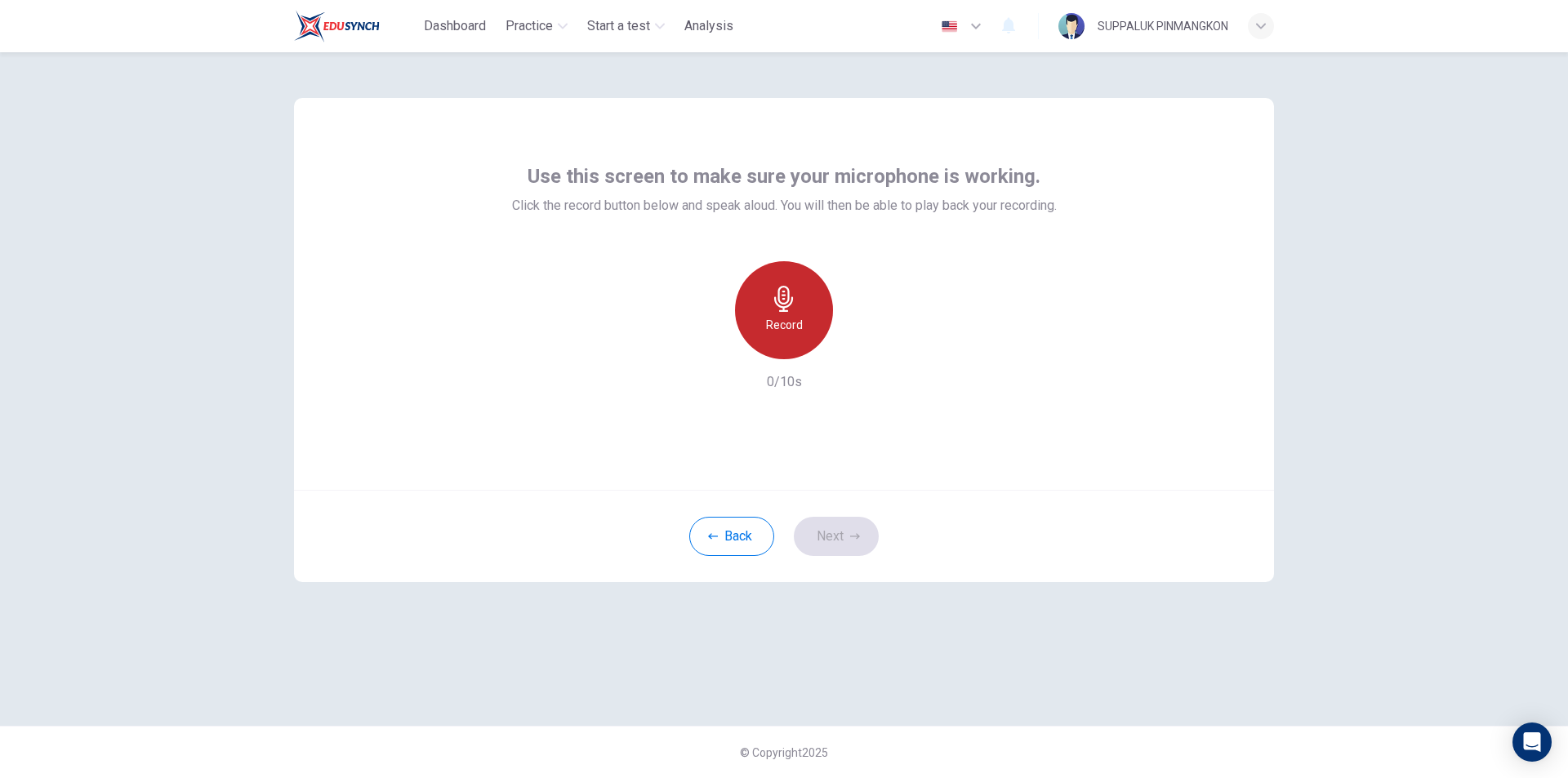
click at [790, 302] on icon "button" at bounding box center [783, 298] width 26 height 26
